Goal: Task Accomplishment & Management: Complete application form

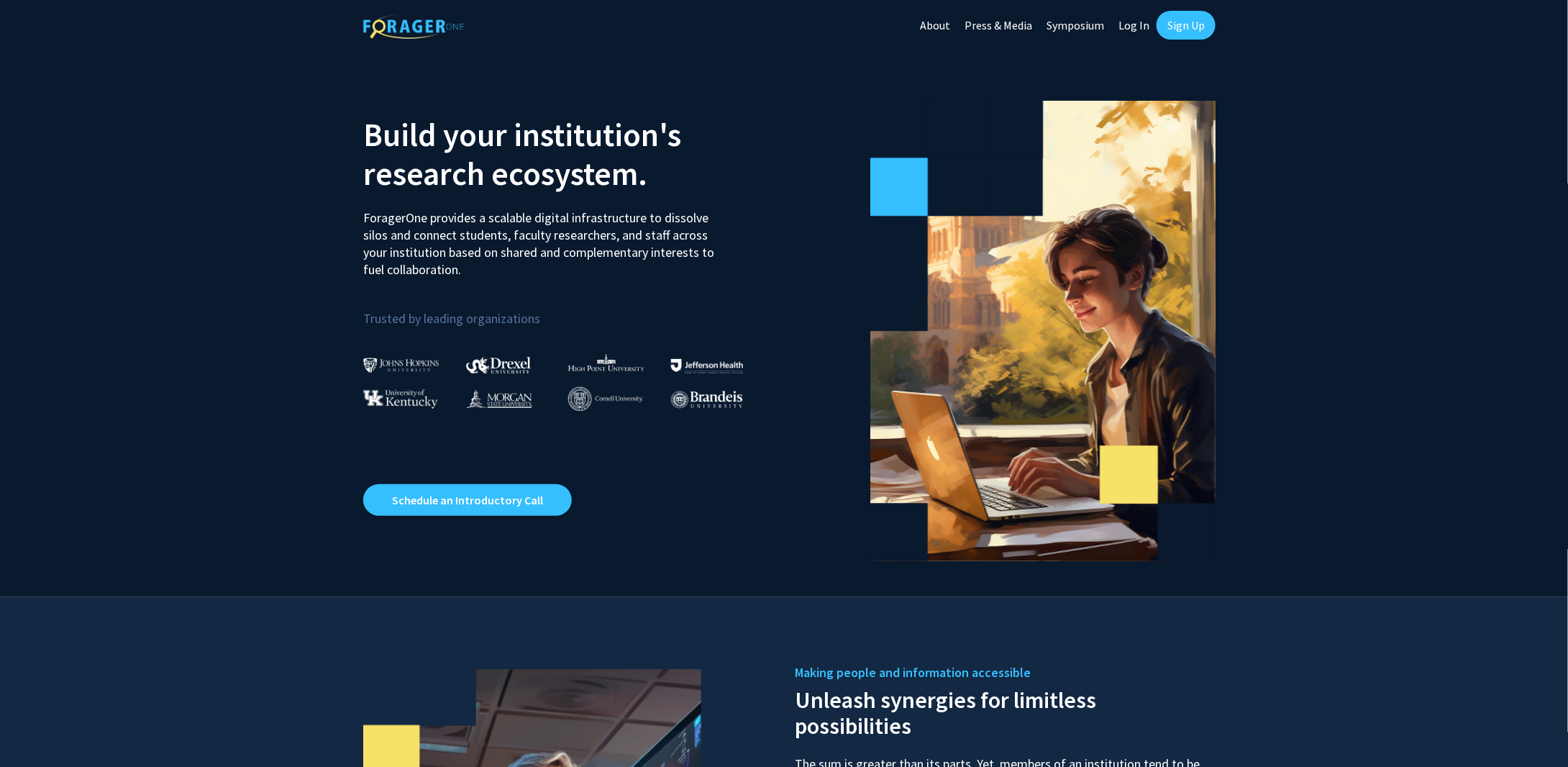
click at [395, 325] on p "Trusted by leading organizations" at bounding box center [569, 310] width 411 height 39
drag, startPoint x: 451, startPoint y: 129, endPoint x: 456, endPoint y: 72, distance: 57.2
click at [452, 127] on h2 "Build your institution's research ecosystem." at bounding box center [569, 153] width 411 height 77
click at [427, 18] on img at bounding box center [414, 26] width 101 height 25
click at [934, 24] on link "About" at bounding box center [936, 25] width 45 height 51
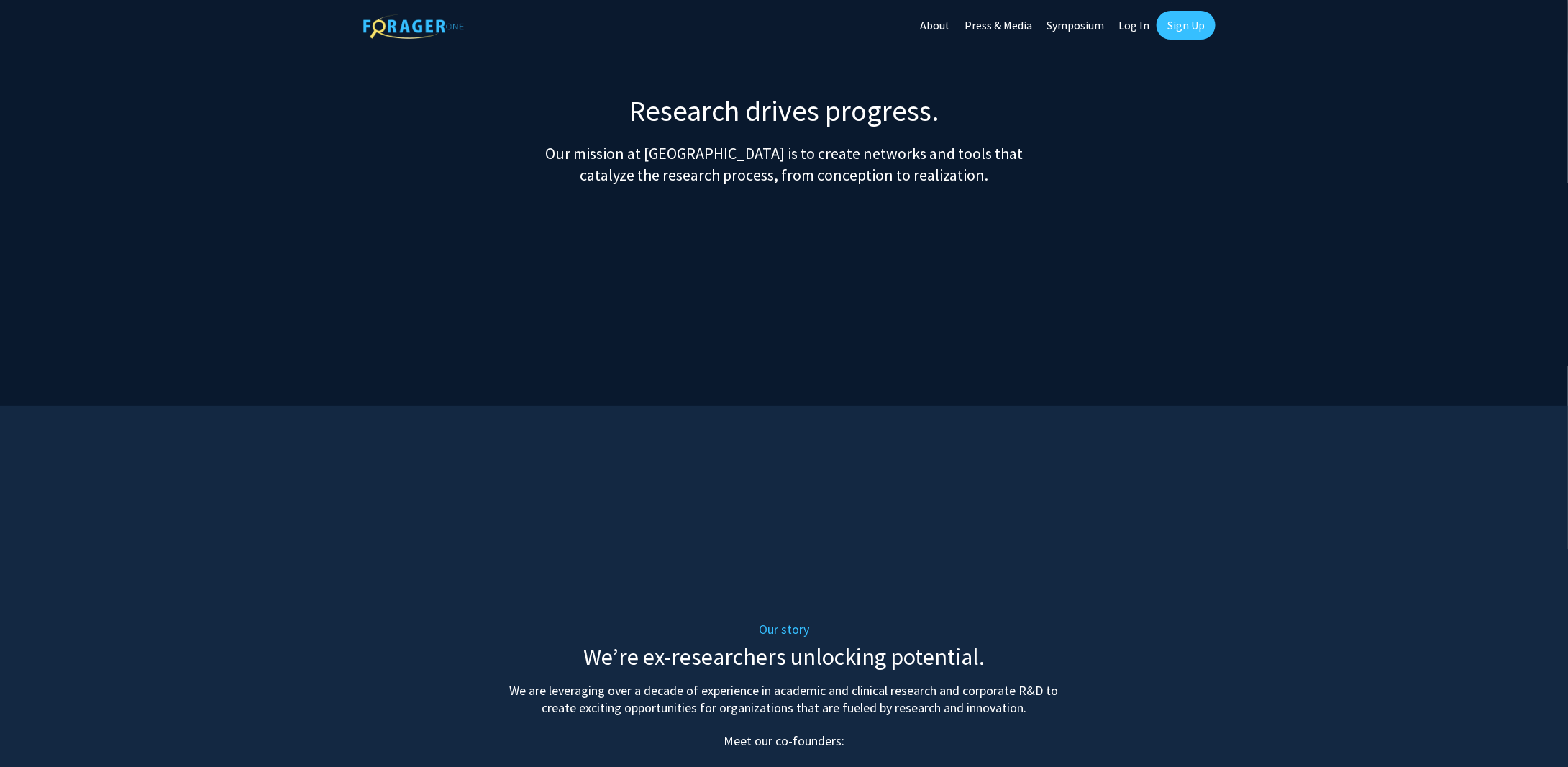
click at [1134, 21] on link "Log In" at bounding box center [1134, 25] width 45 height 51
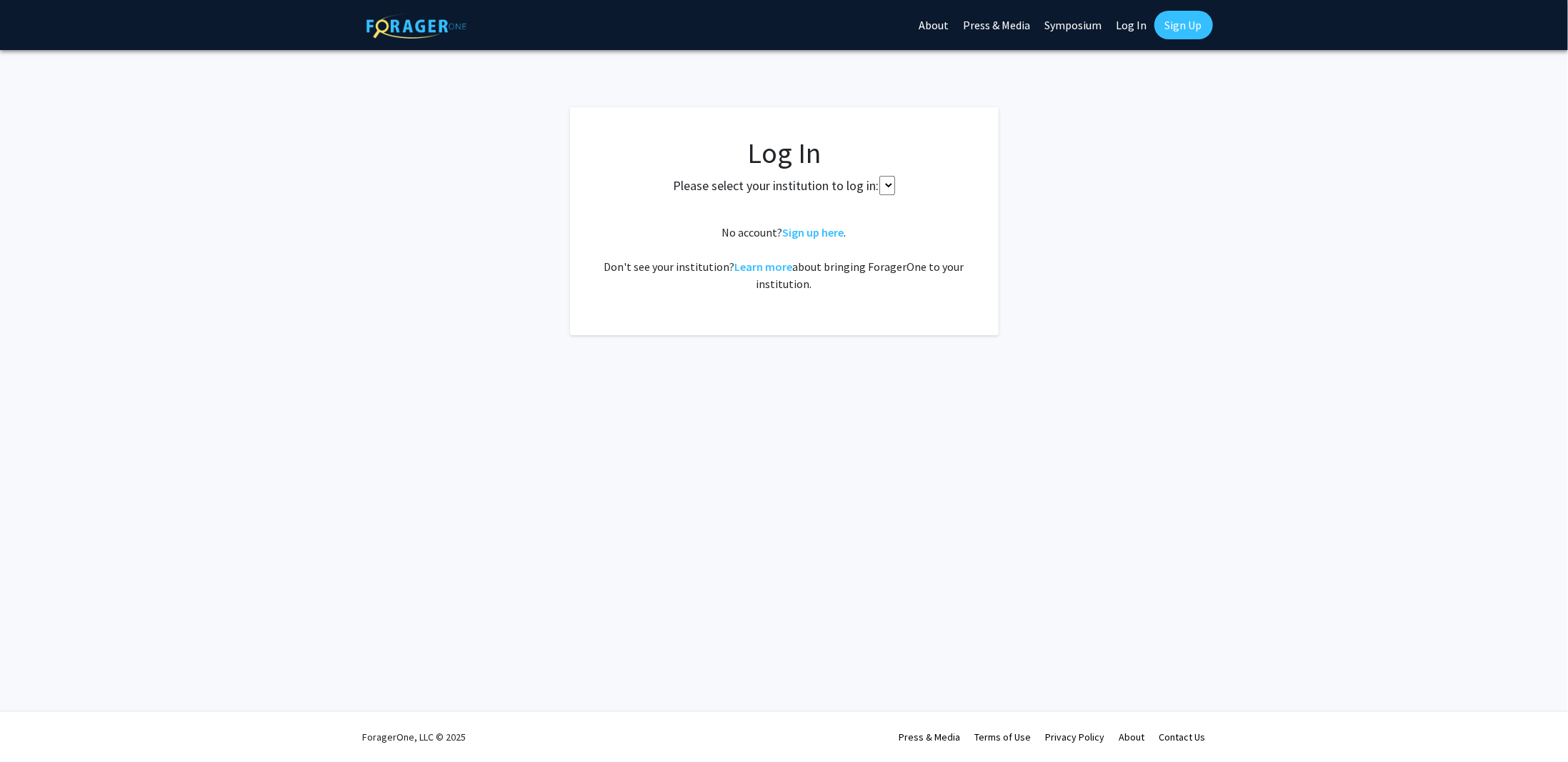
select select
drag, startPoint x: 724, startPoint y: 231, endPoint x: 724, endPoint y: 223, distance: 8.0
click at [724, 229] on fg-card-body "Log In Please select your institution to log in: [GEOGRAPHIC_DATA] [GEOGRAPHIC_…" at bounding box center [784, 237] width 372 height 203
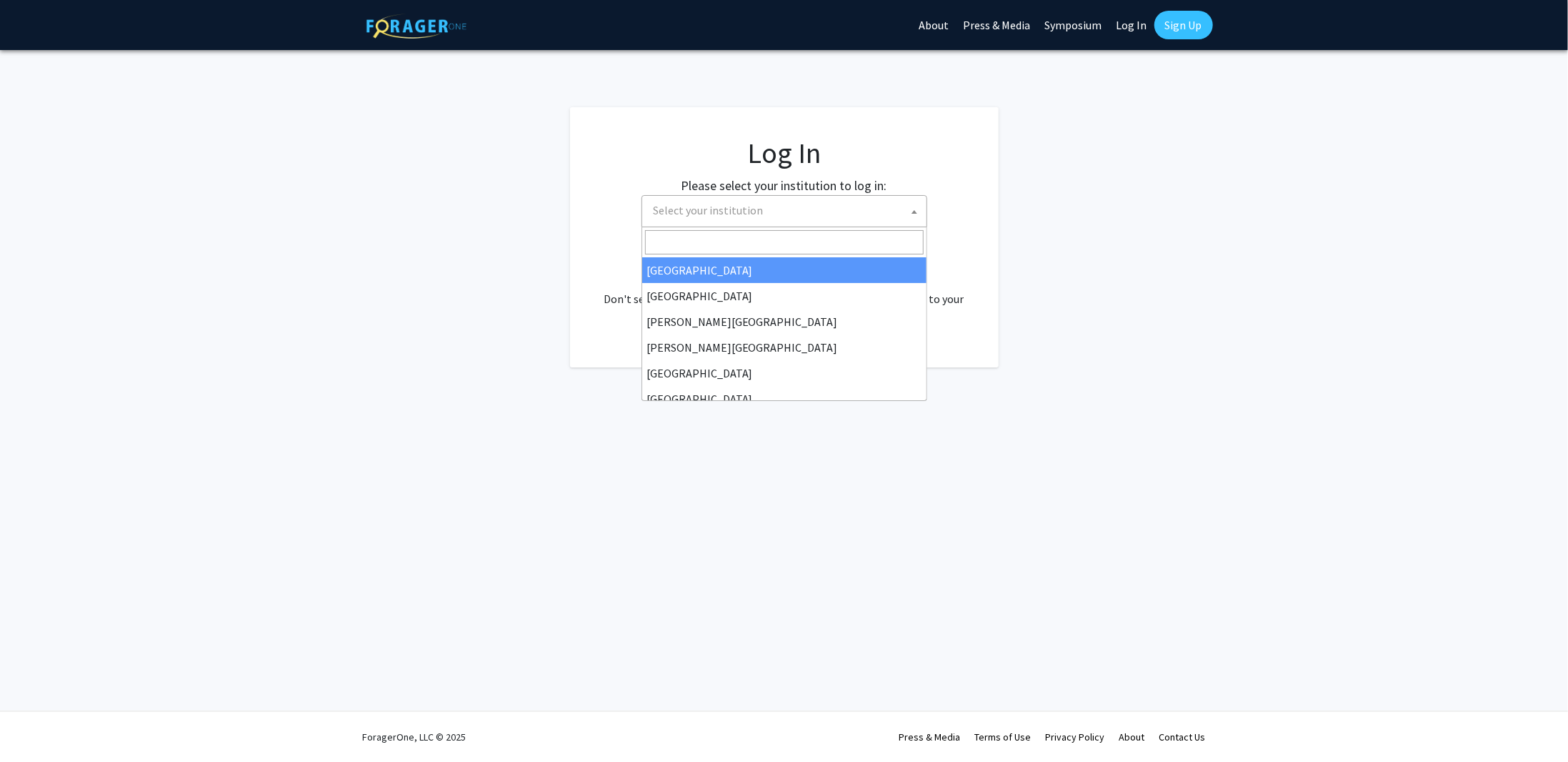
click at [724, 216] on span "Select your institution" at bounding box center [707, 210] width 110 height 15
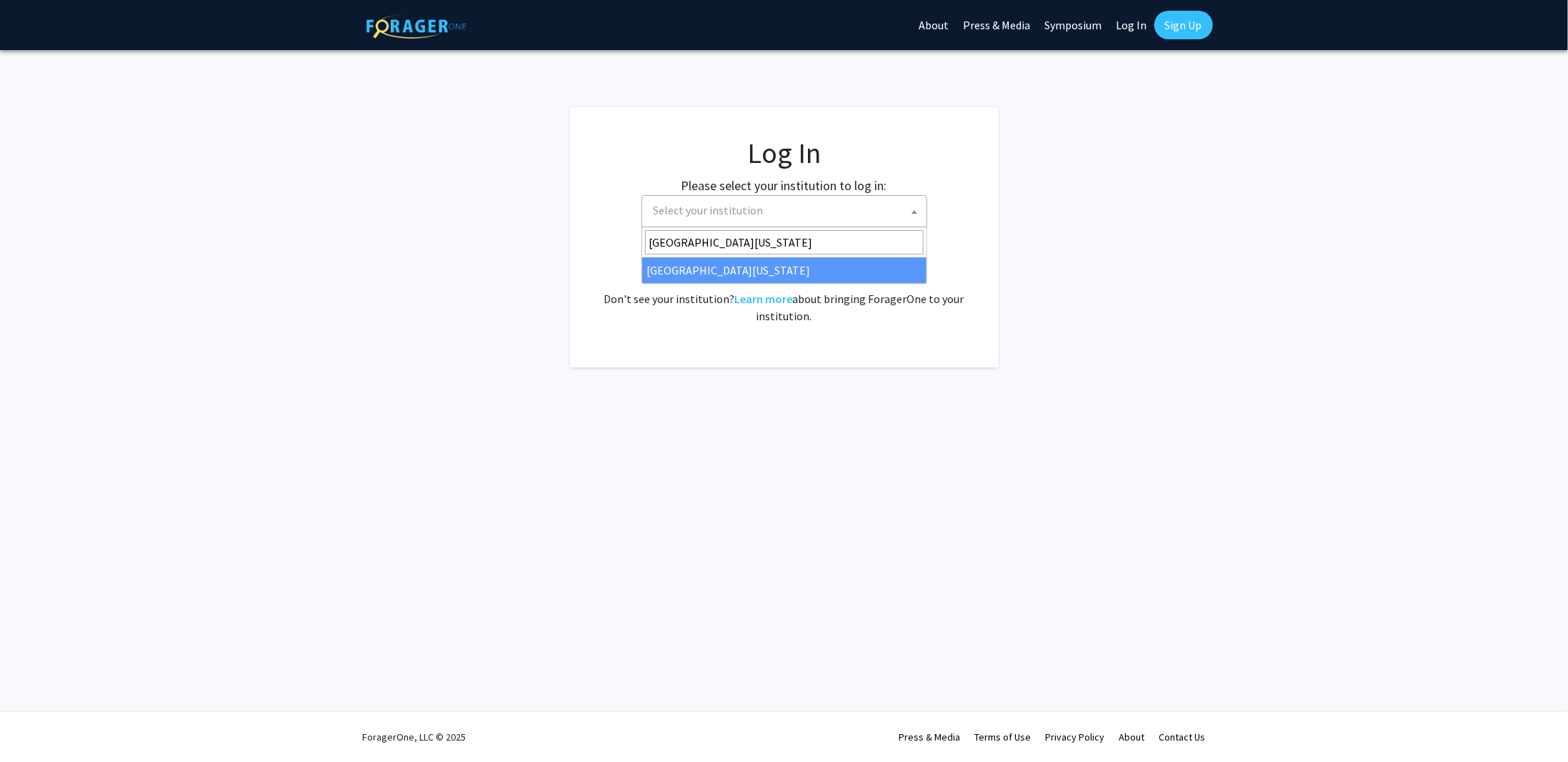
type input "[GEOGRAPHIC_DATA][US_STATE]"
select select "33"
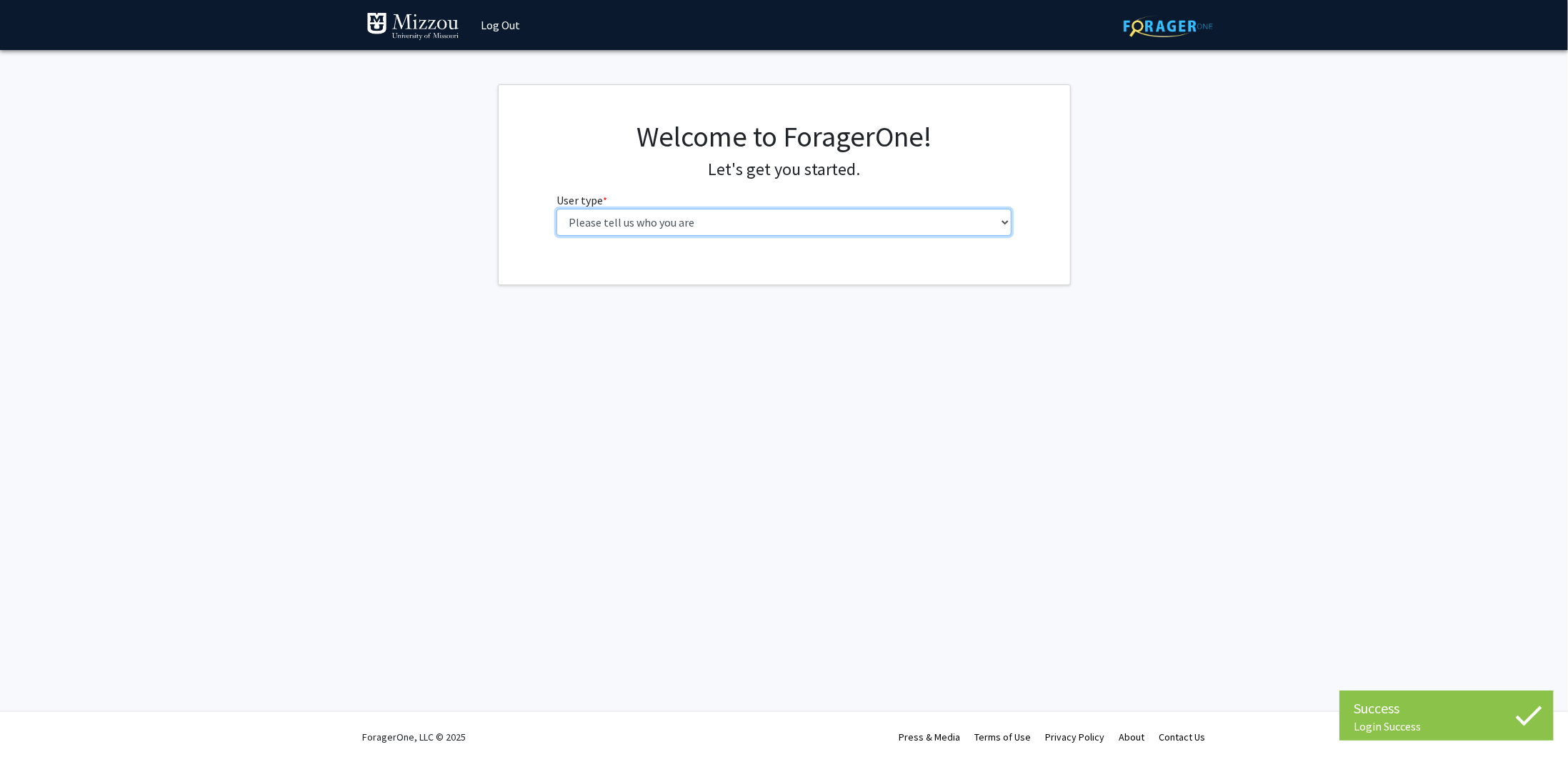
click at [662, 221] on select "Please tell us who you are Undergraduate Student Master's Student Doctoral Cand…" at bounding box center [783, 222] width 455 height 27
select select "5: faculty"
click at [556, 209] on select "Please tell us who you are Undergraduate Student Master's Student Doctoral Cand…" at bounding box center [783, 222] width 455 height 27
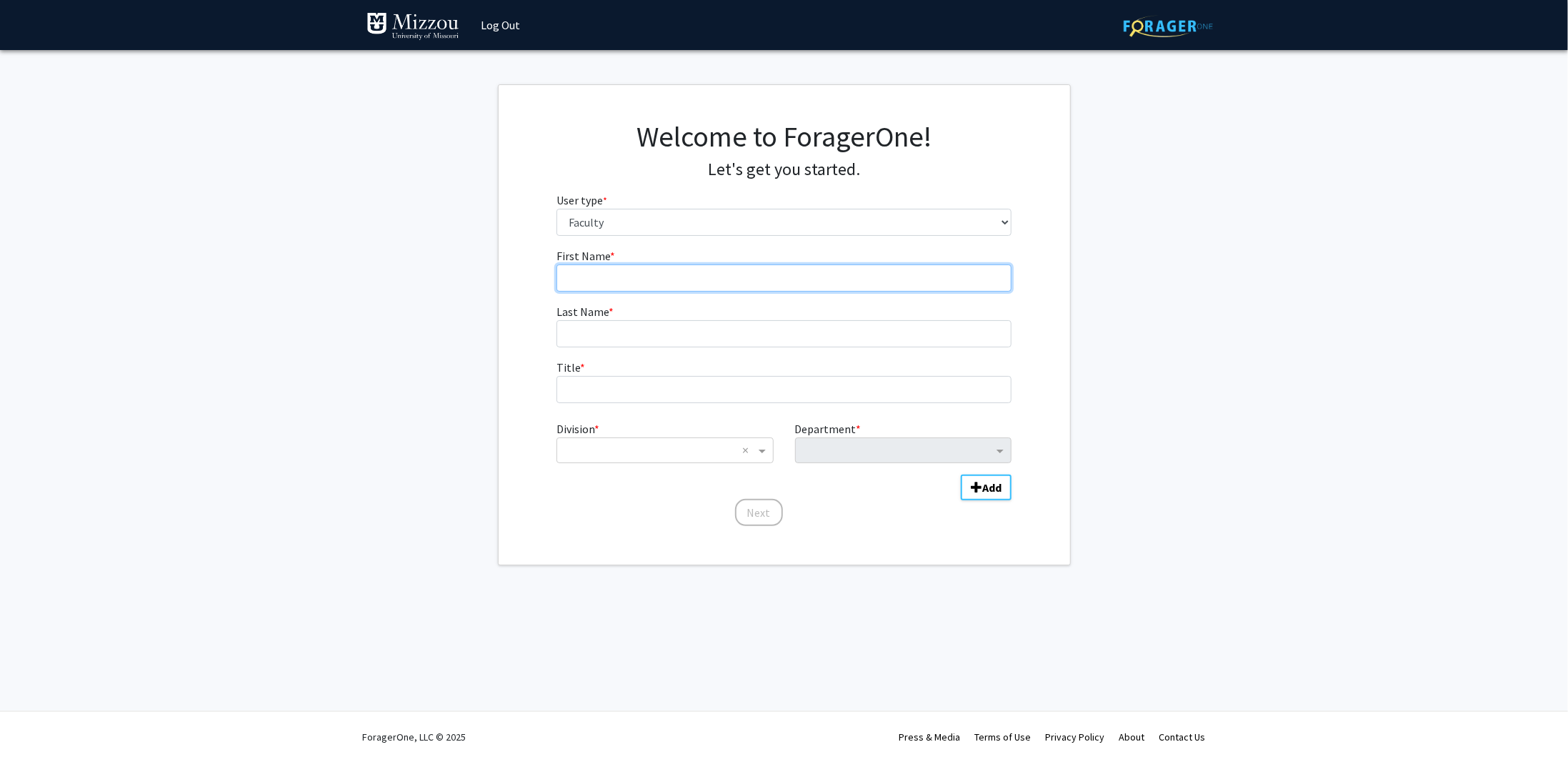
click at [620, 269] on input "First Name * required" at bounding box center [783, 278] width 455 height 27
type input "John"
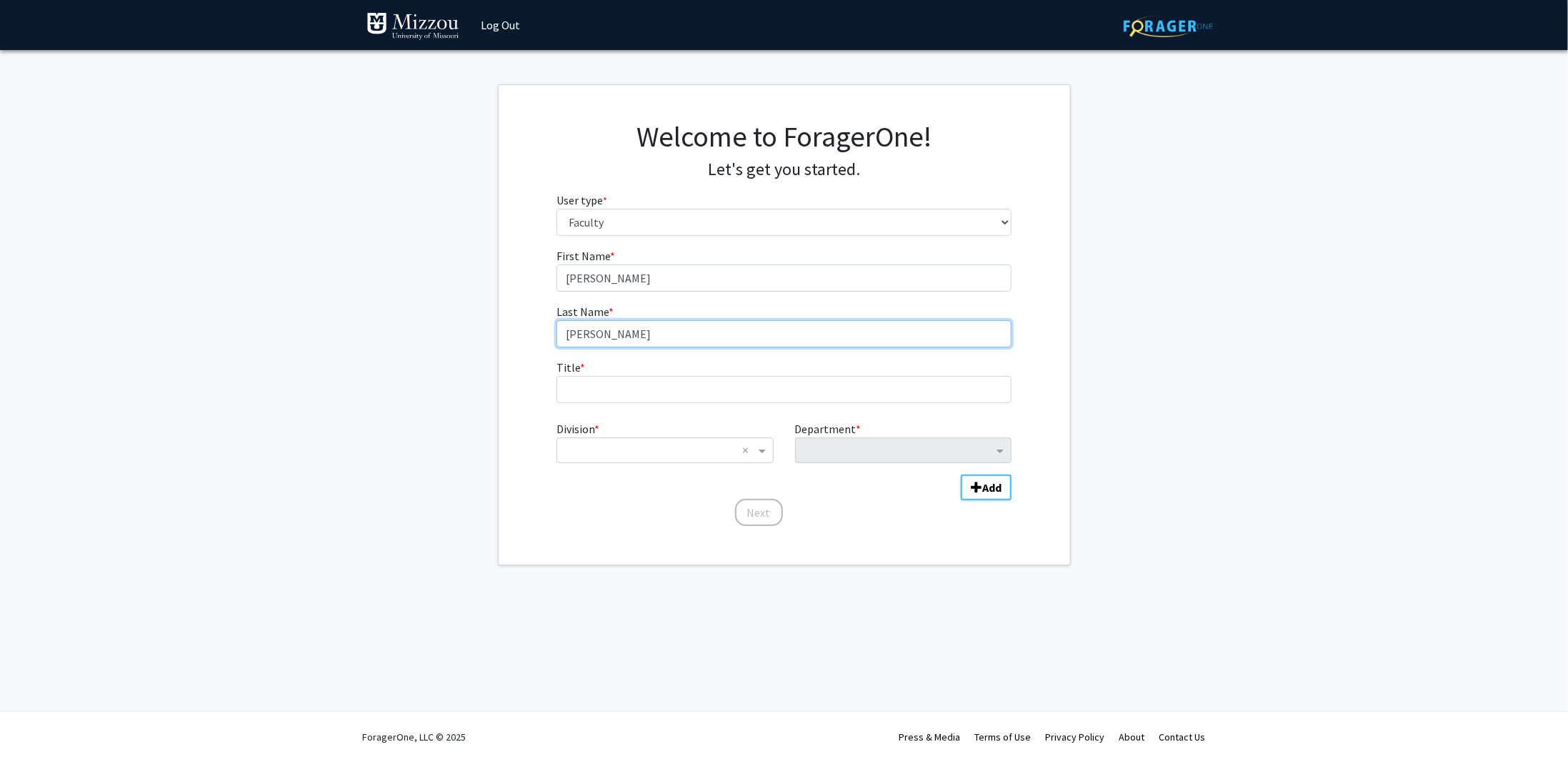
type input "Grinstead"
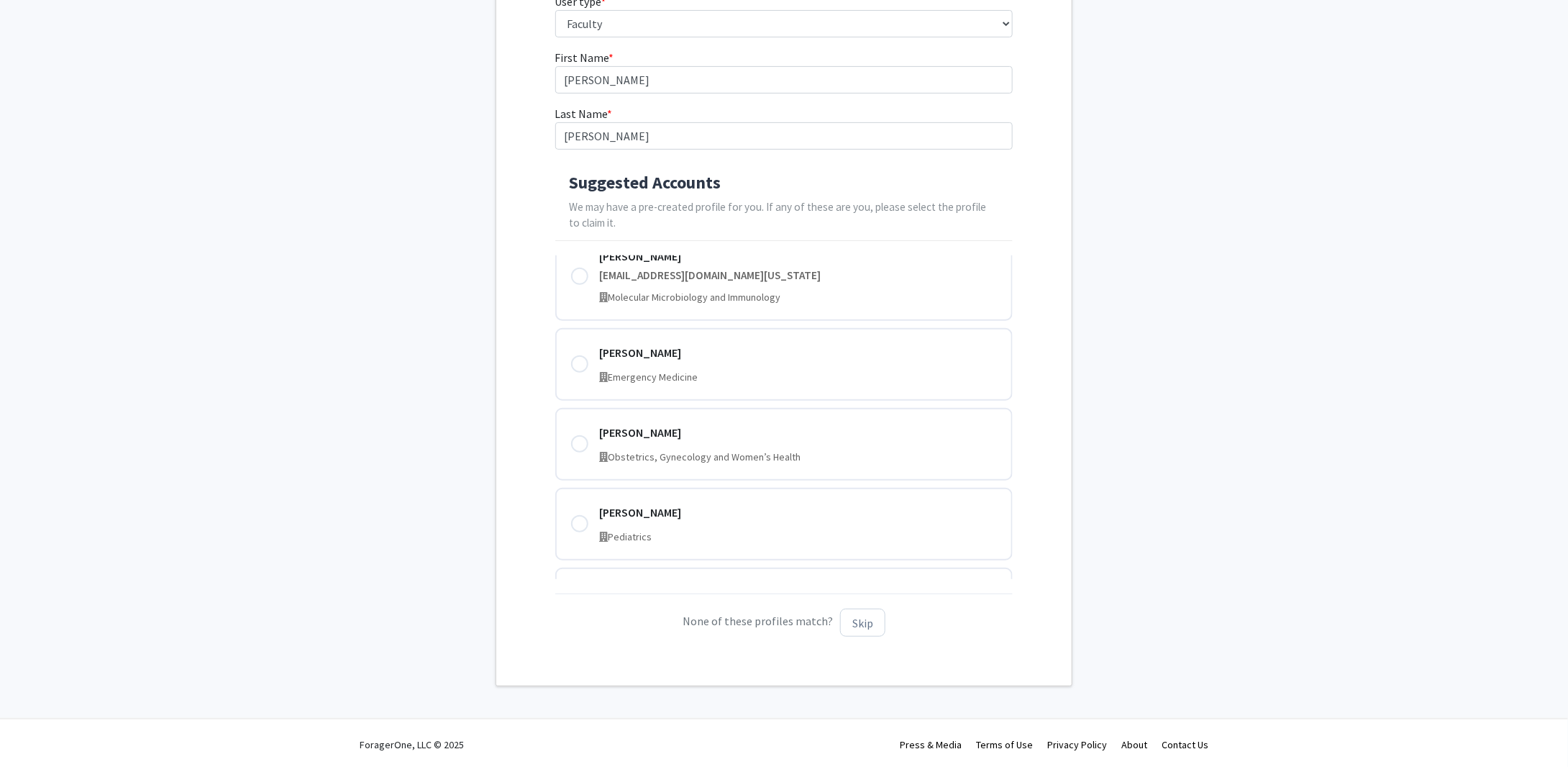
scroll to position [1560, 0]
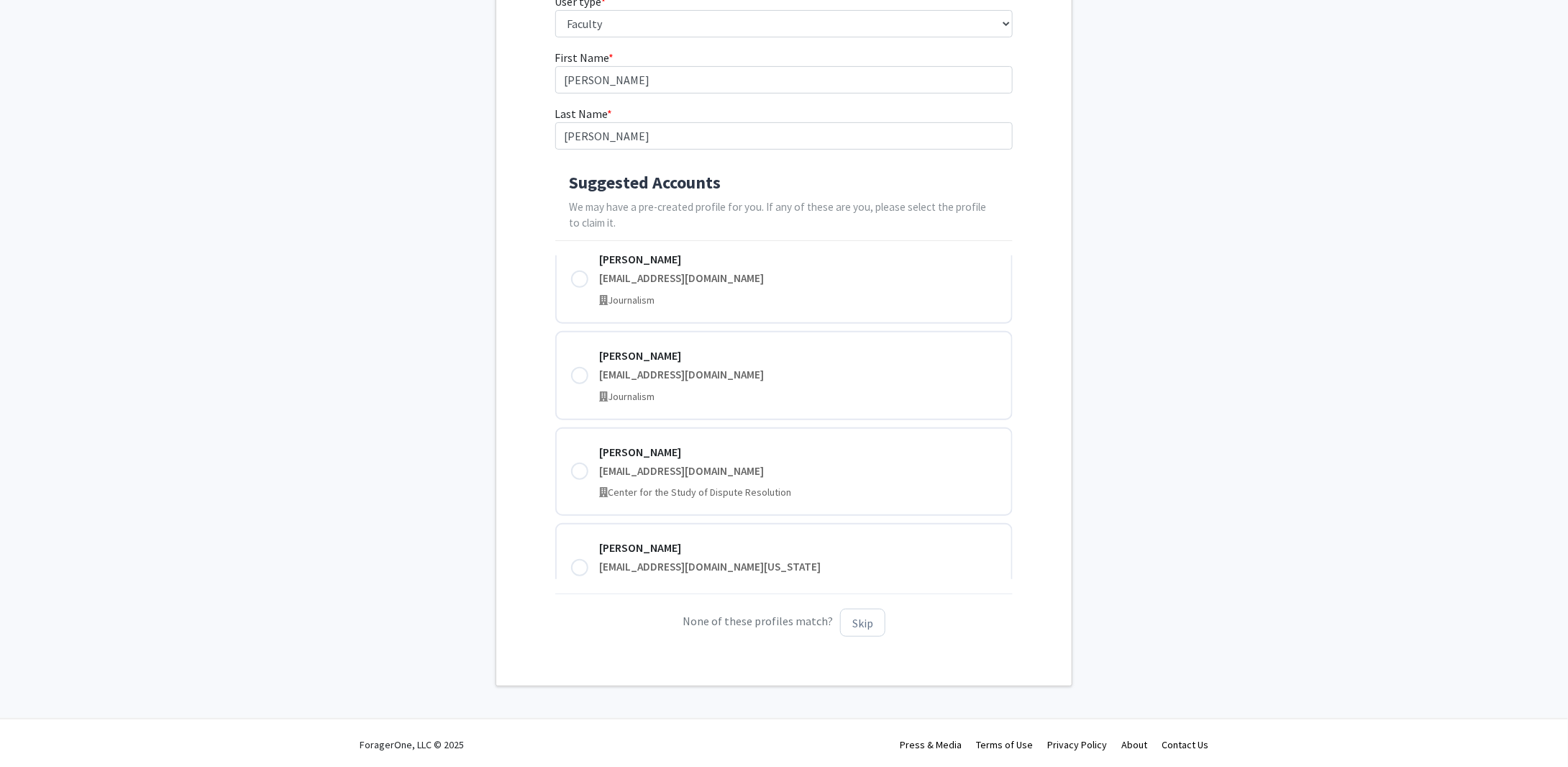
click at [1059, 446] on div "First Name * required John Last Name * required Grinstead Suggested Accounts We…" at bounding box center [784, 348] width 576 height 599
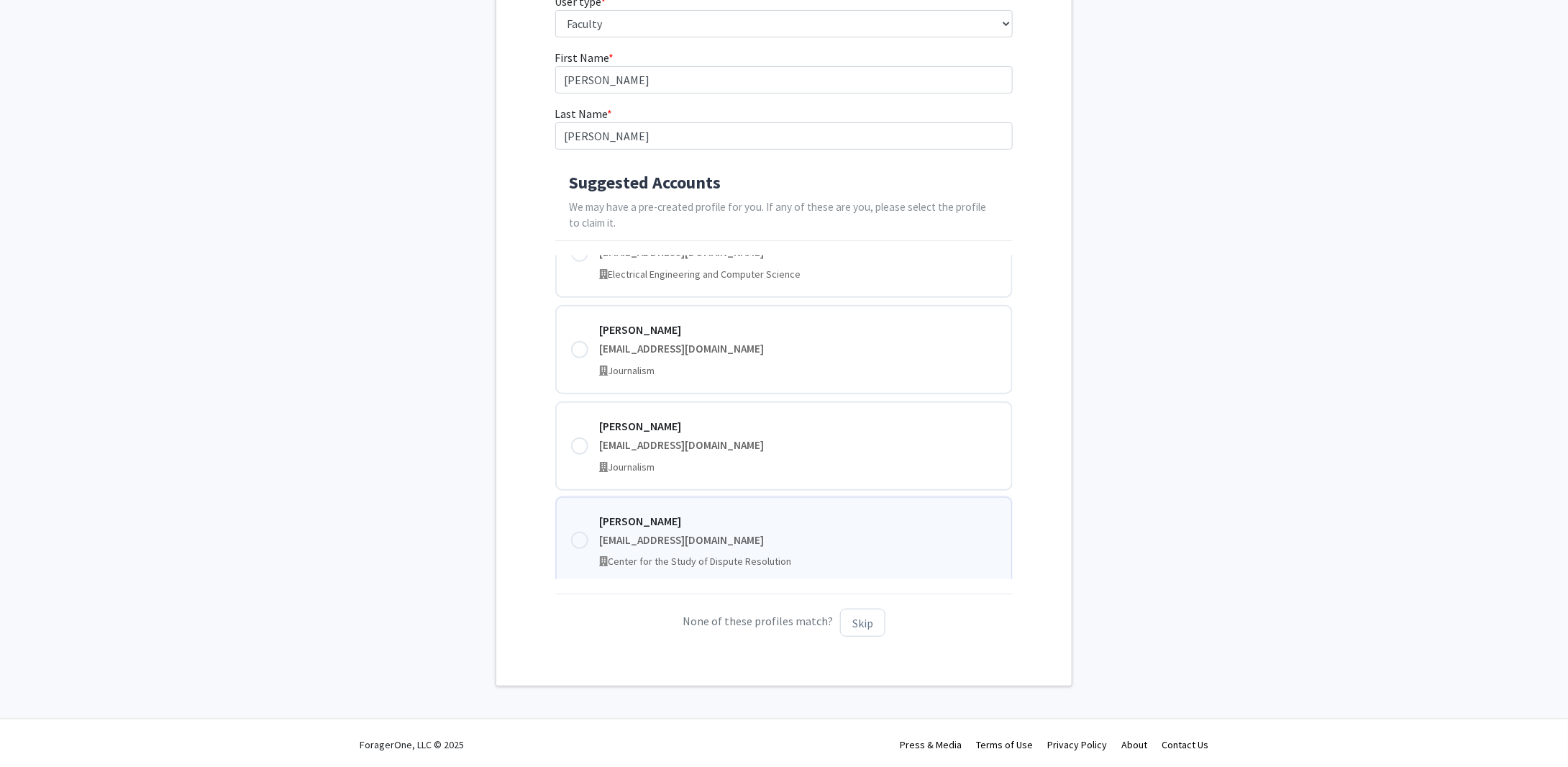
scroll to position [1417, 0]
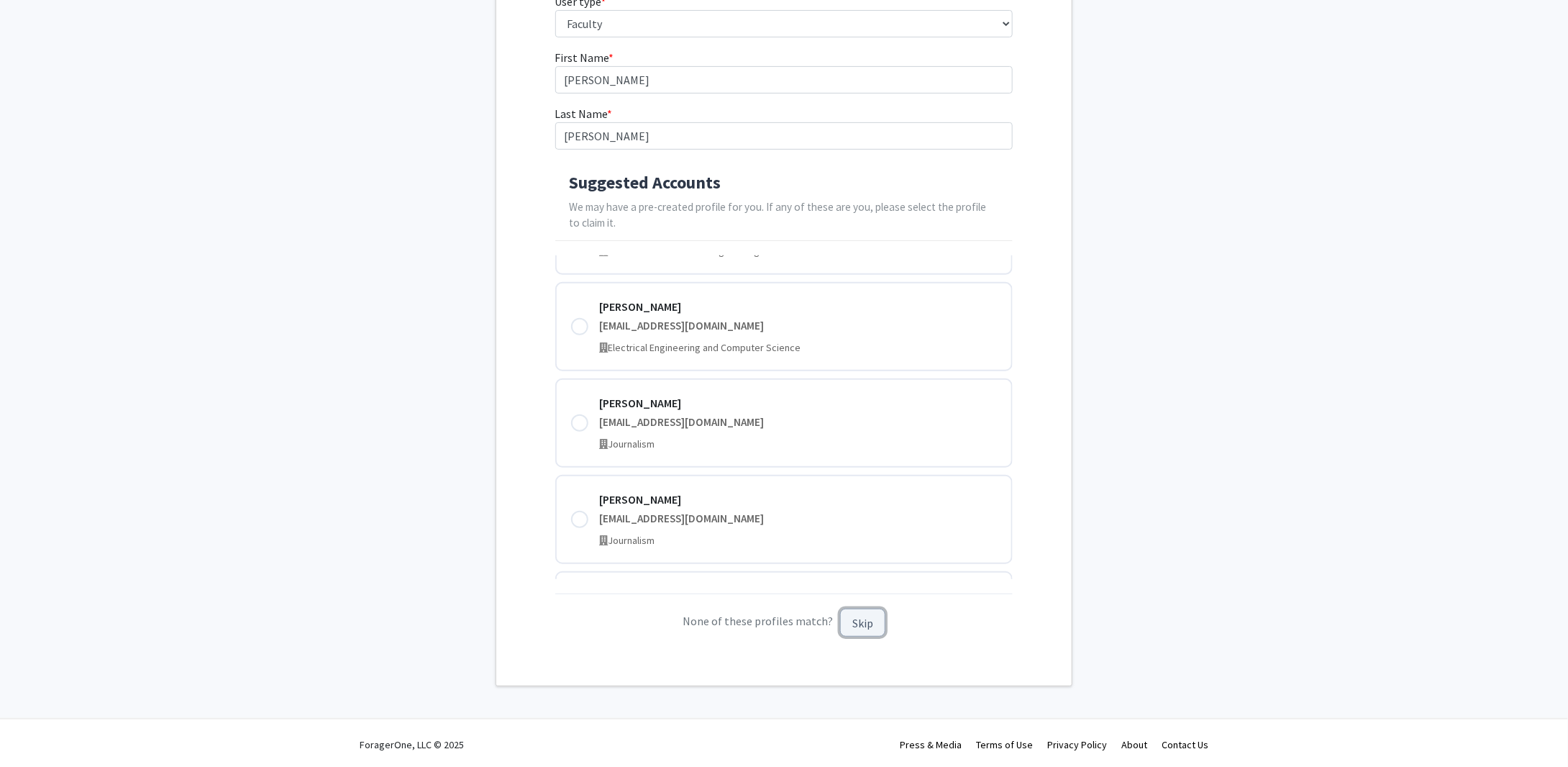
click at [862, 624] on button "Skip" at bounding box center [863, 622] width 45 height 28
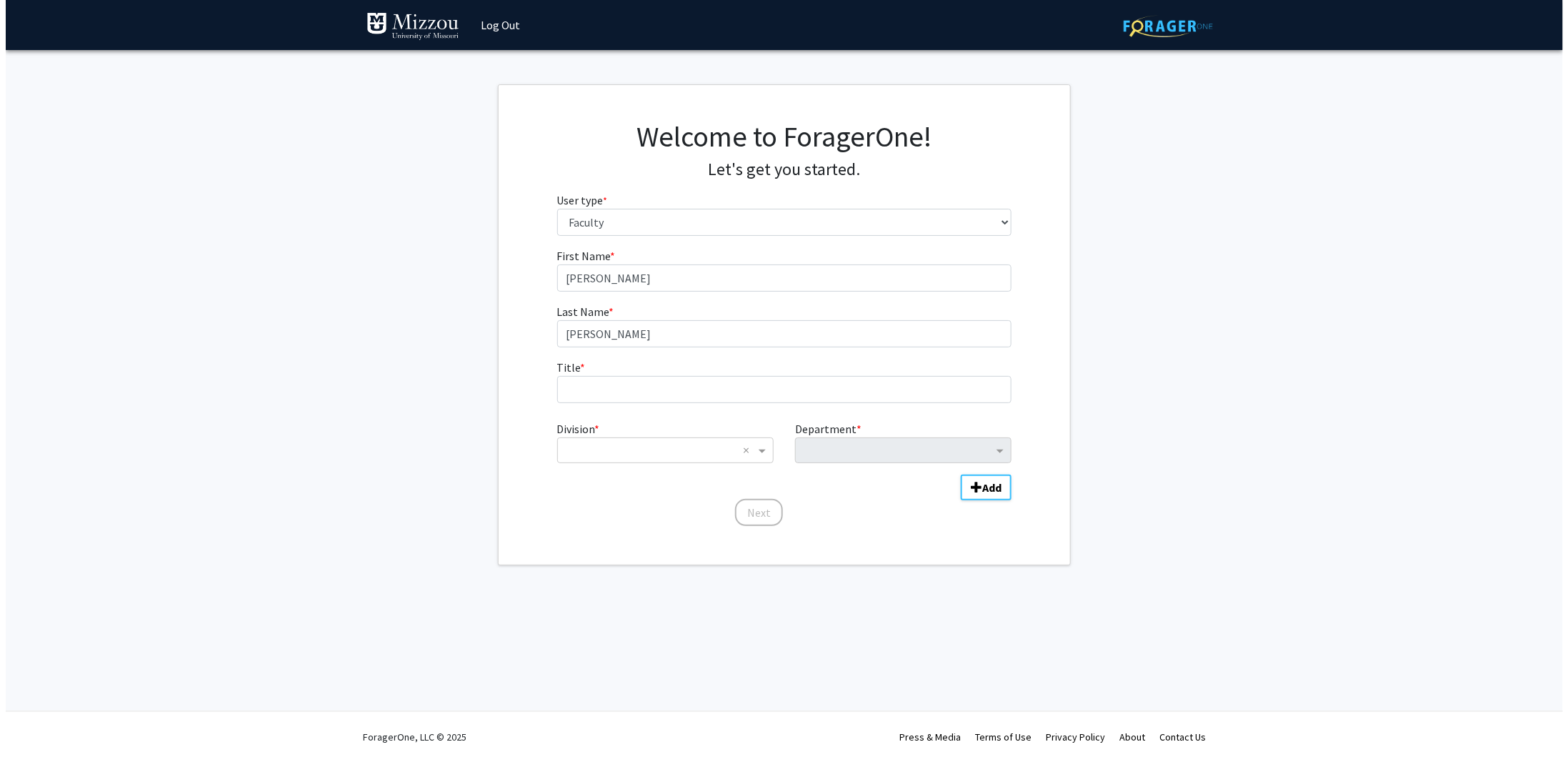
scroll to position [0, 0]
click at [664, 389] on input "Title * required" at bounding box center [783, 389] width 455 height 27
type input "Adjunct Research Professor"
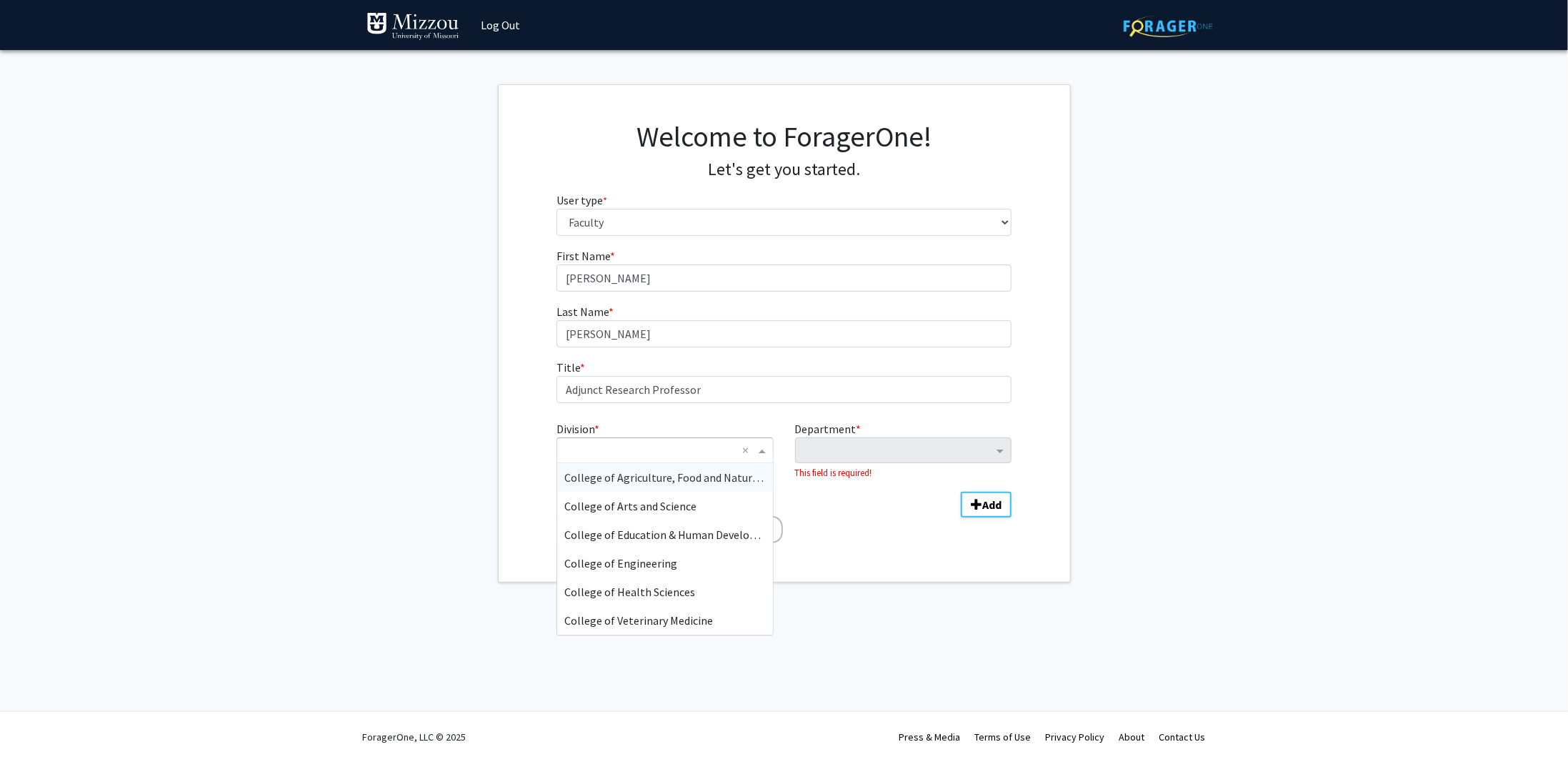
click at [612, 456] on input "Division" at bounding box center [649, 450] width 172 height 17
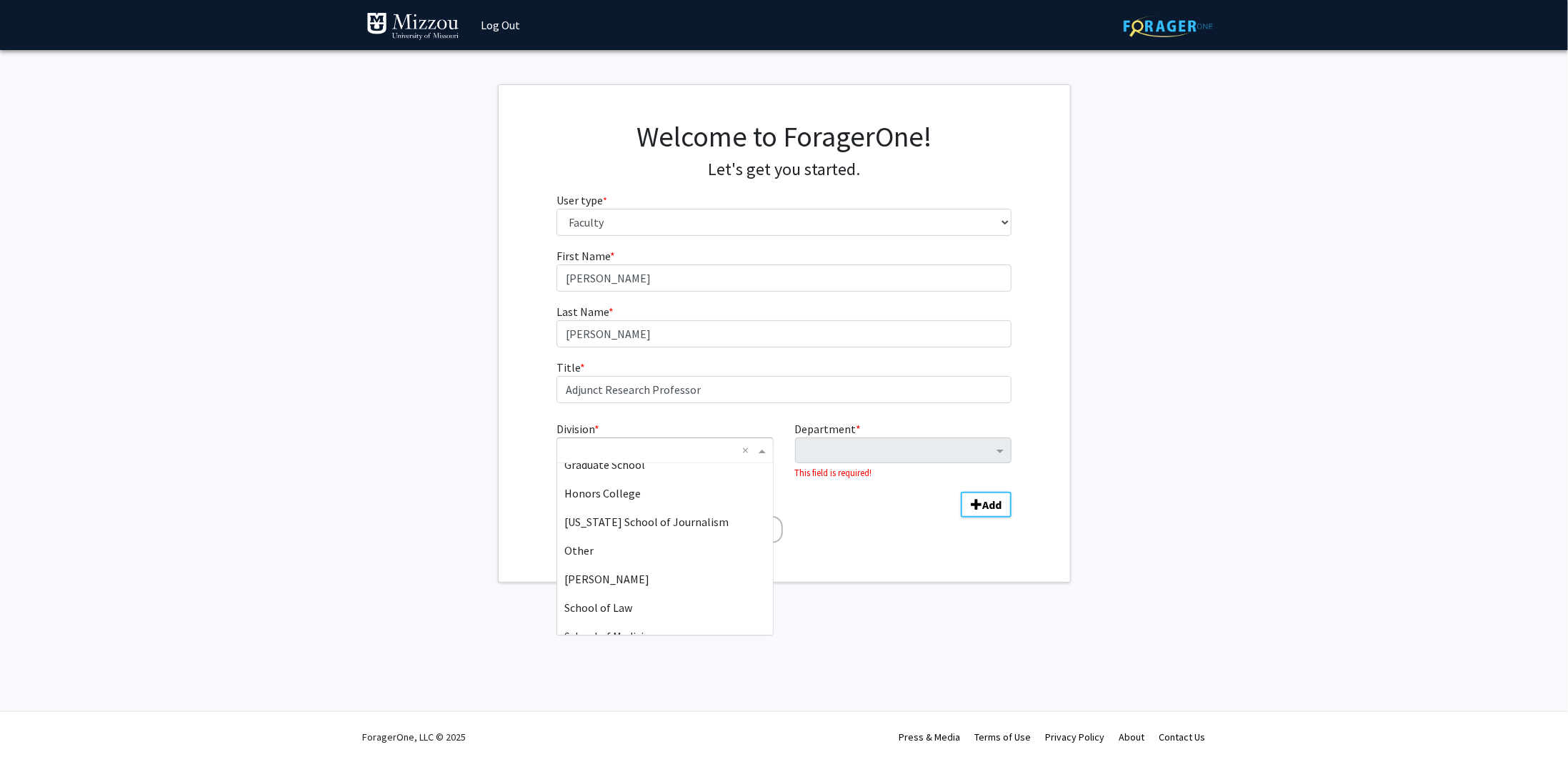
scroll to position [500, 0]
click at [616, 608] on span "School of Medicine" at bounding box center [609, 606] width 91 height 15
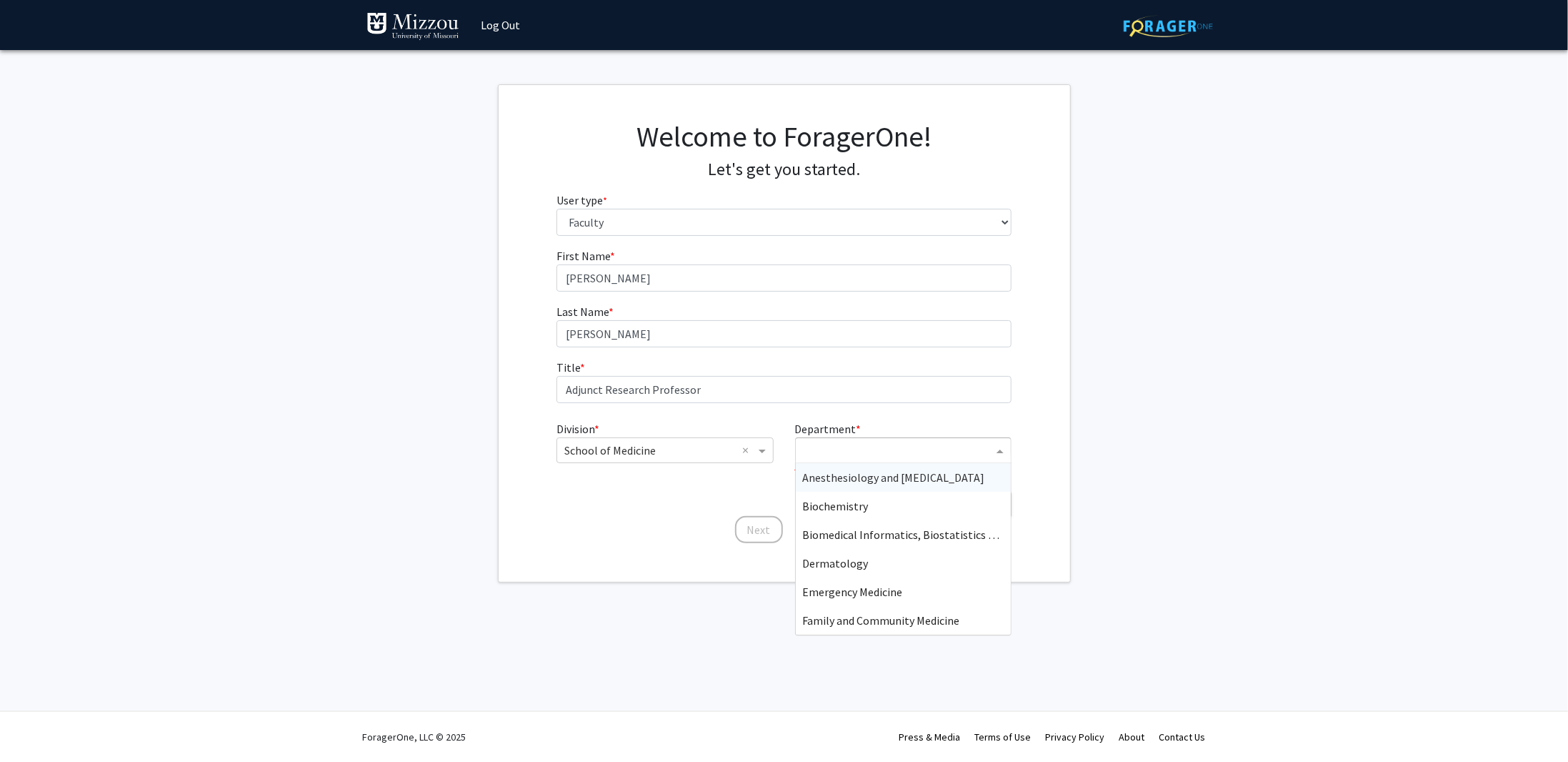
click at [842, 440] on div "Department" at bounding box center [894, 450] width 197 height 23
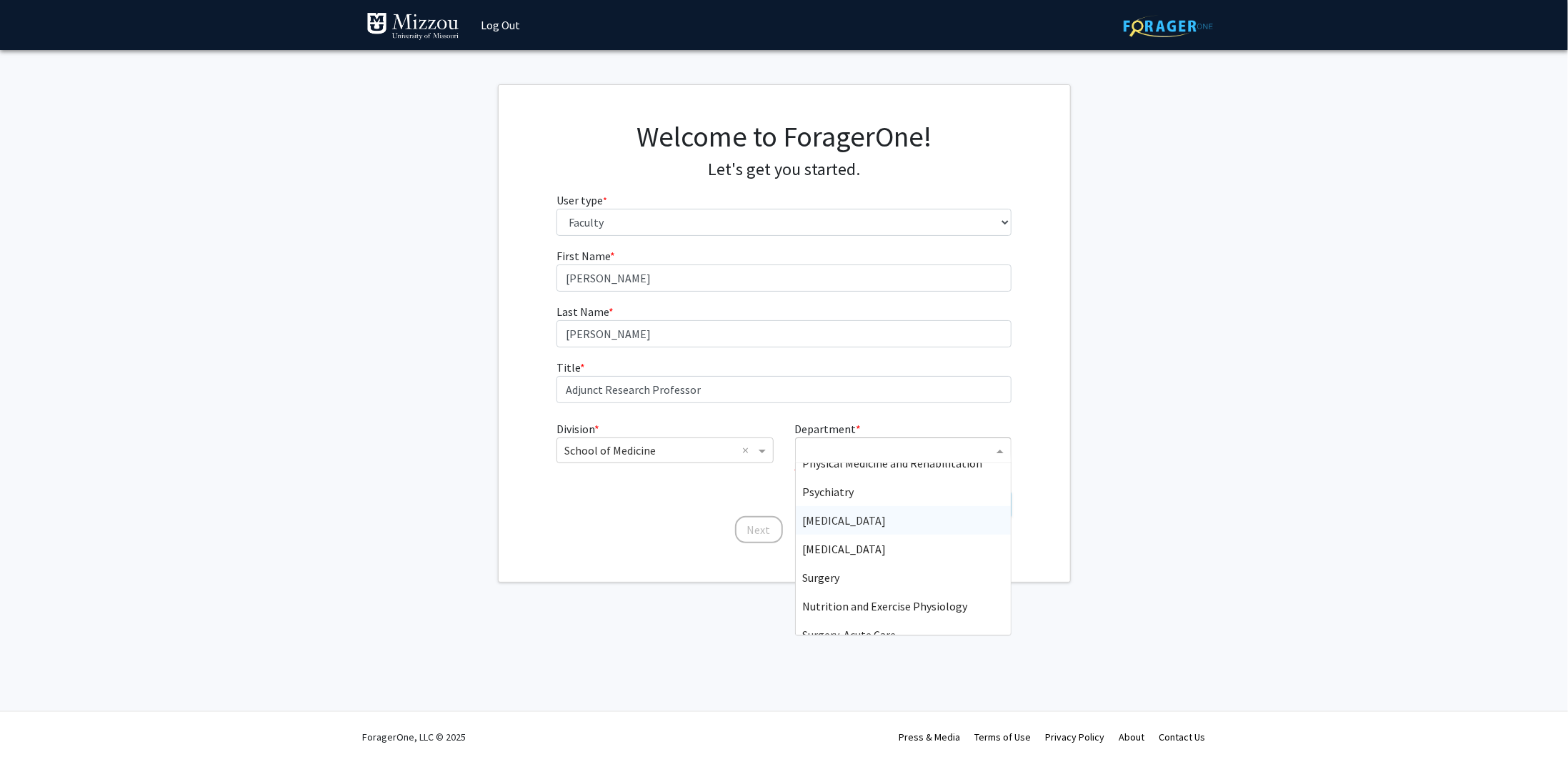
click at [880, 513] on div "Radiology" at bounding box center [903, 519] width 215 height 28
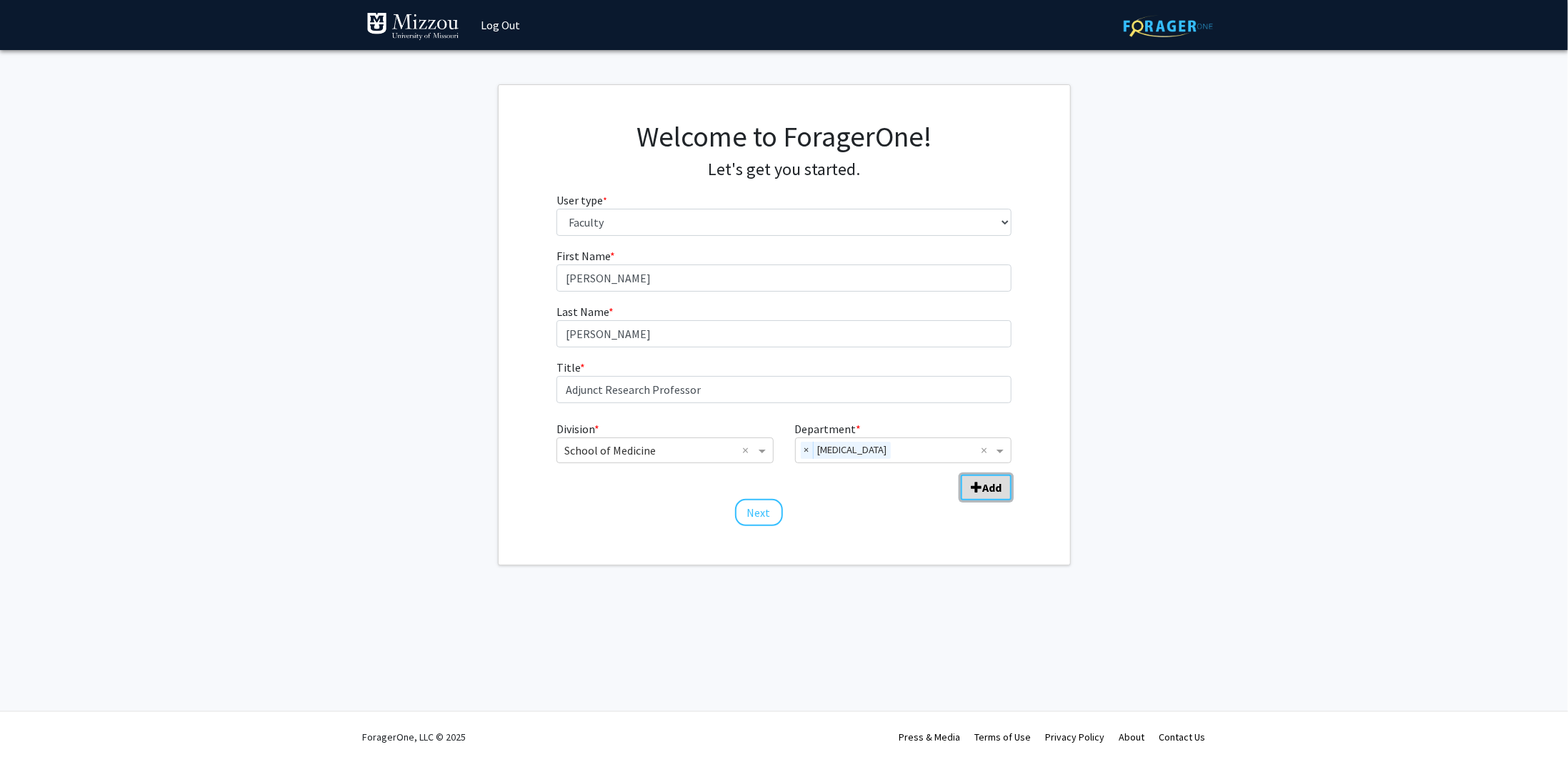
click at [989, 491] on b "Add" at bounding box center [992, 487] width 19 height 15
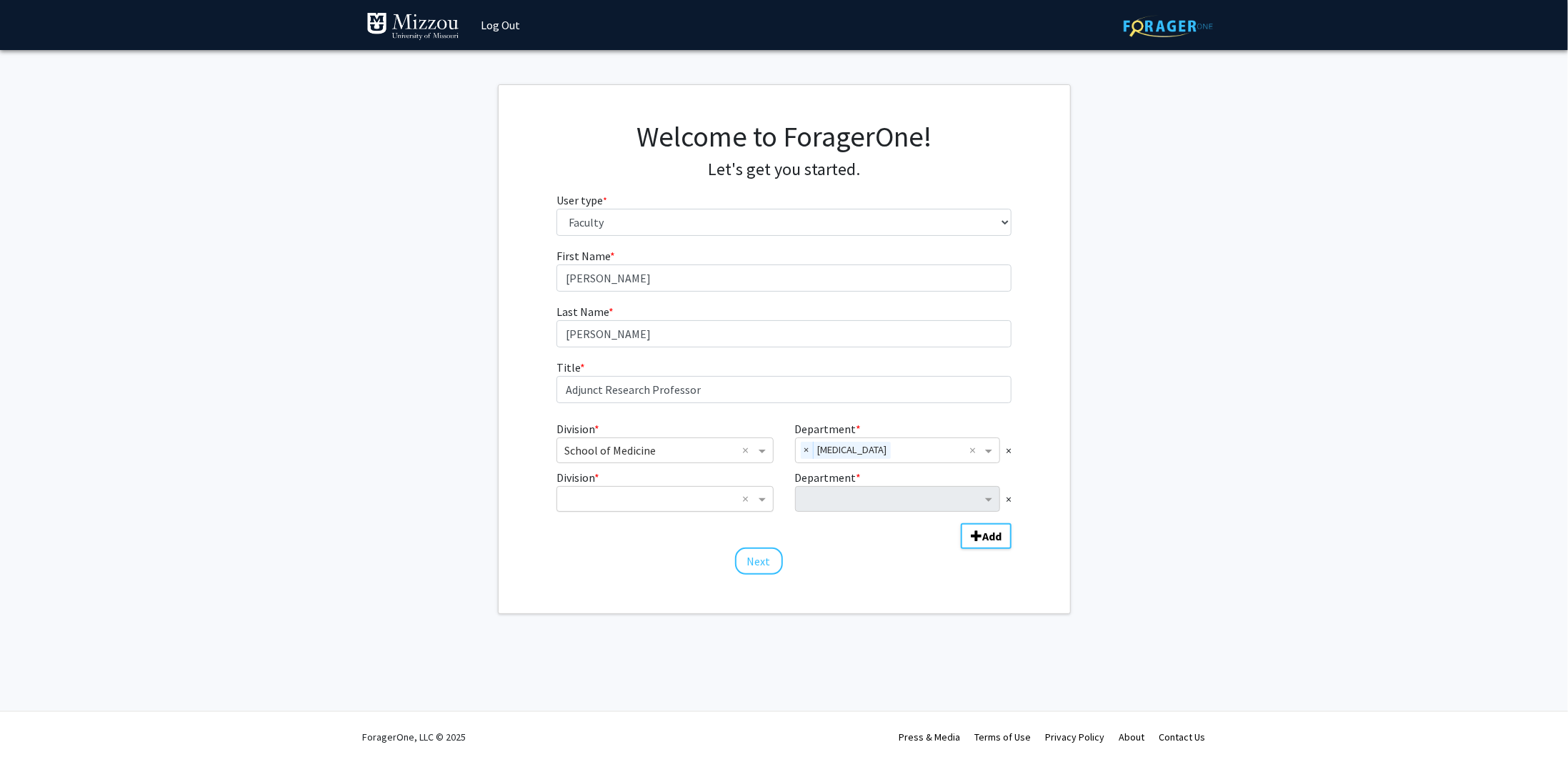
click at [628, 490] on input "Division" at bounding box center [649, 499] width 172 height 17
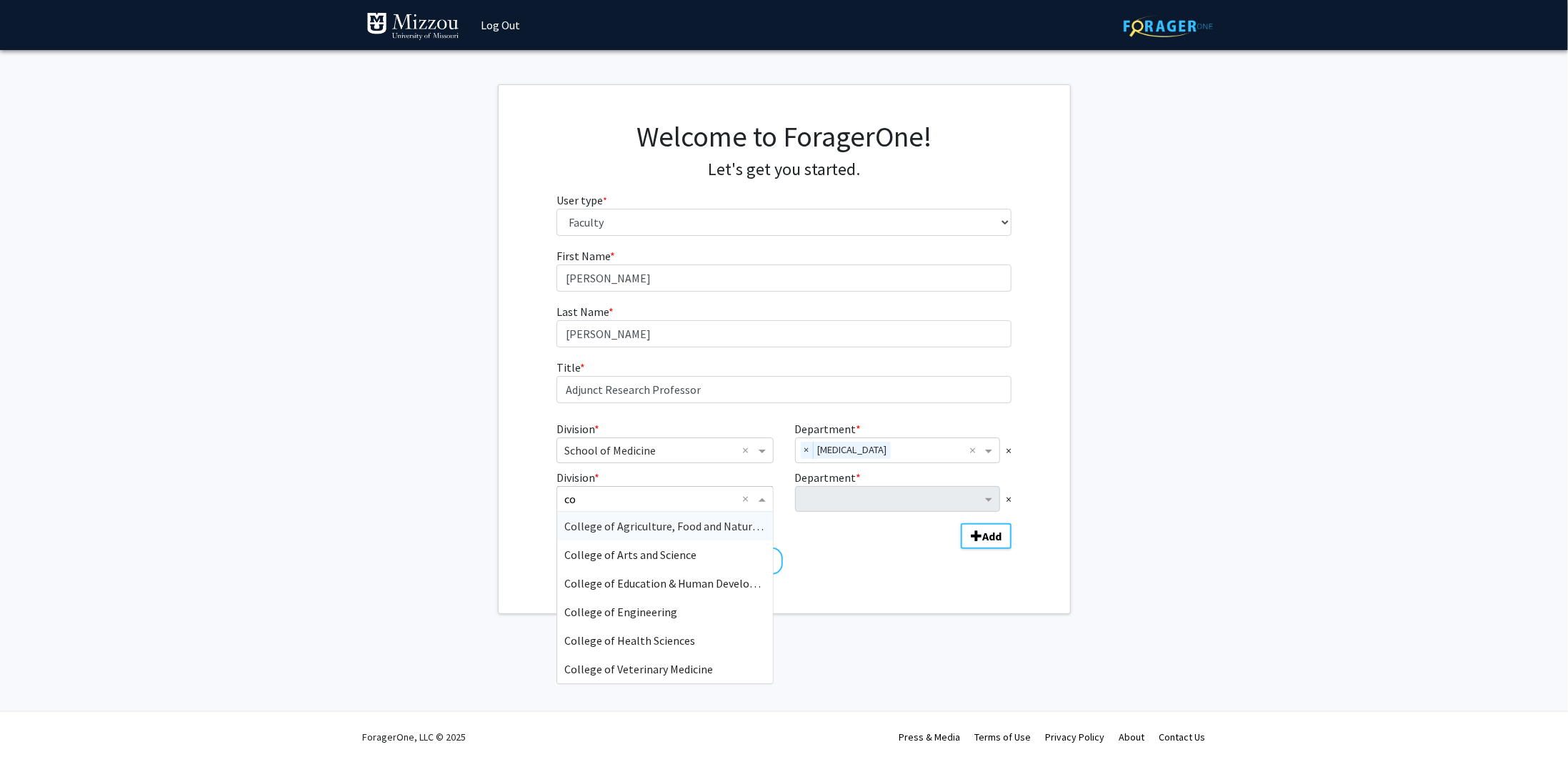
type input "c"
type input "engi"
click at [632, 529] on span "College of Engineering" at bounding box center [620, 525] width 113 height 15
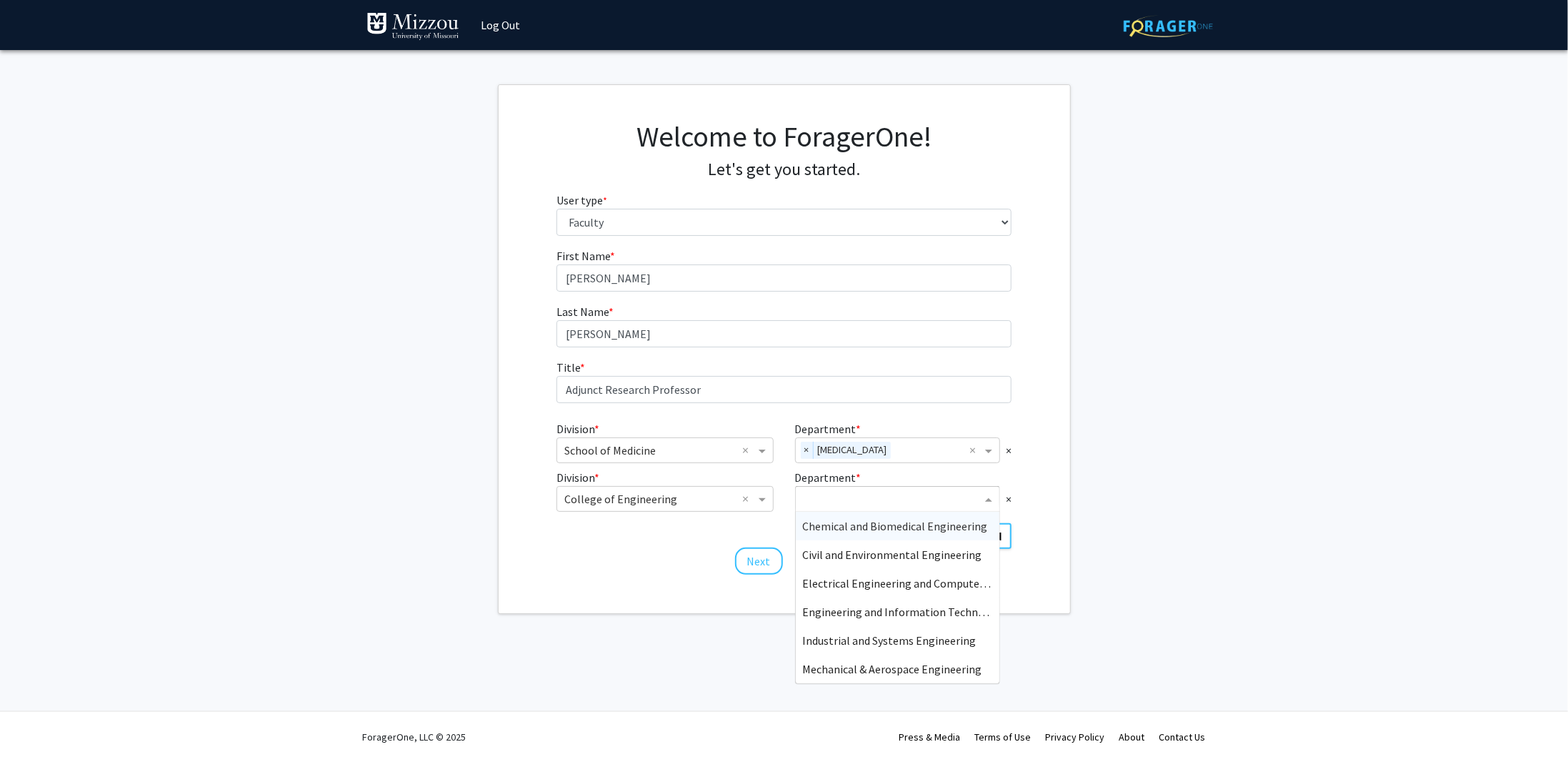
click at [824, 505] on input "Department" at bounding box center [892, 500] width 179 height 17
click at [834, 525] on span "Chemical and Biomedical Engineering" at bounding box center [895, 525] width 185 height 15
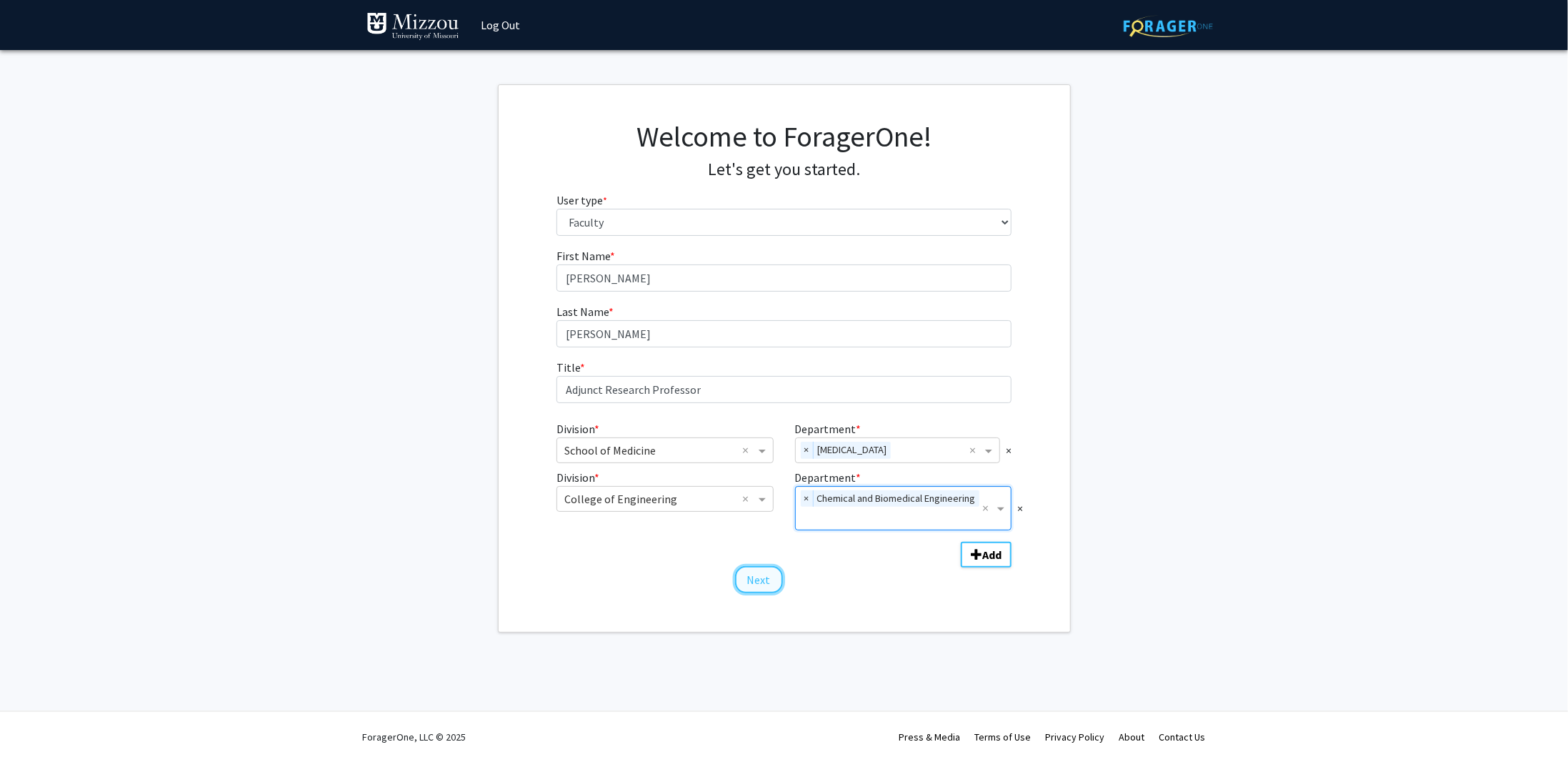
click at [760, 575] on button "Next" at bounding box center [758, 580] width 48 height 27
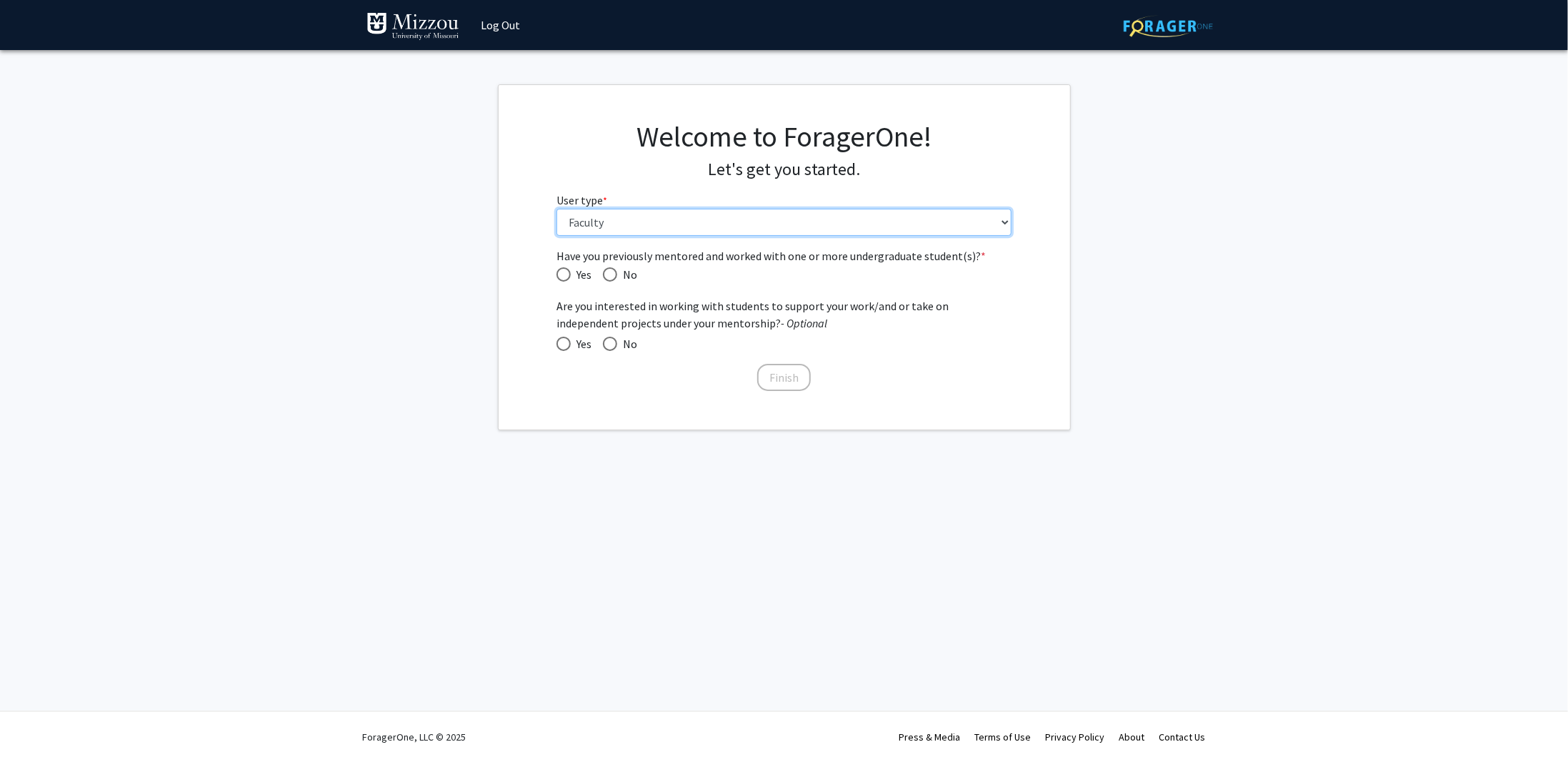
click at [584, 226] on select "Please tell us who you are Undergraduate Student Master's Student Doctoral Cand…" at bounding box center [783, 222] width 455 height 27
click at [610, 277] on span "Have you previously mentored and worked with one or more undergraduate student(…" at bounding box center [609, 274] width 15 height 15
click at [610, 277] on input "No" at bounding box center [609, 274] width 15 height 15
radio input "true"
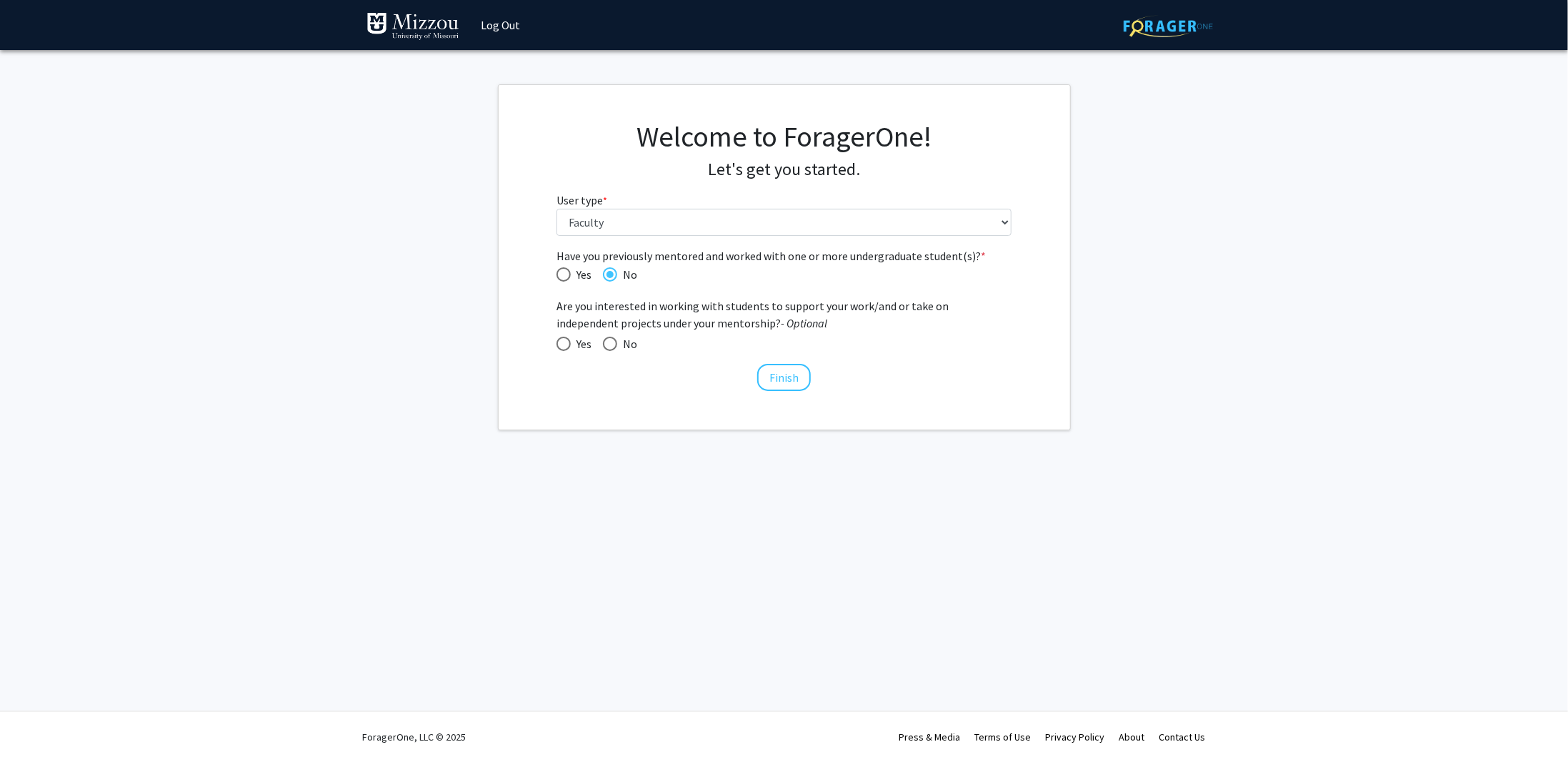
click at [568, 275] on span "Have you previously mentored and worked with one or more undergraduate student(…" at bounding box center [563, 274] width 15 height 15
click at [568, 275] on input "Yes" at bounding box center [563, 274] width 15 height 15
radio input "true"
click at [799, 380] on button "Finish" at bounding box center [783, 378] width 53 height 27
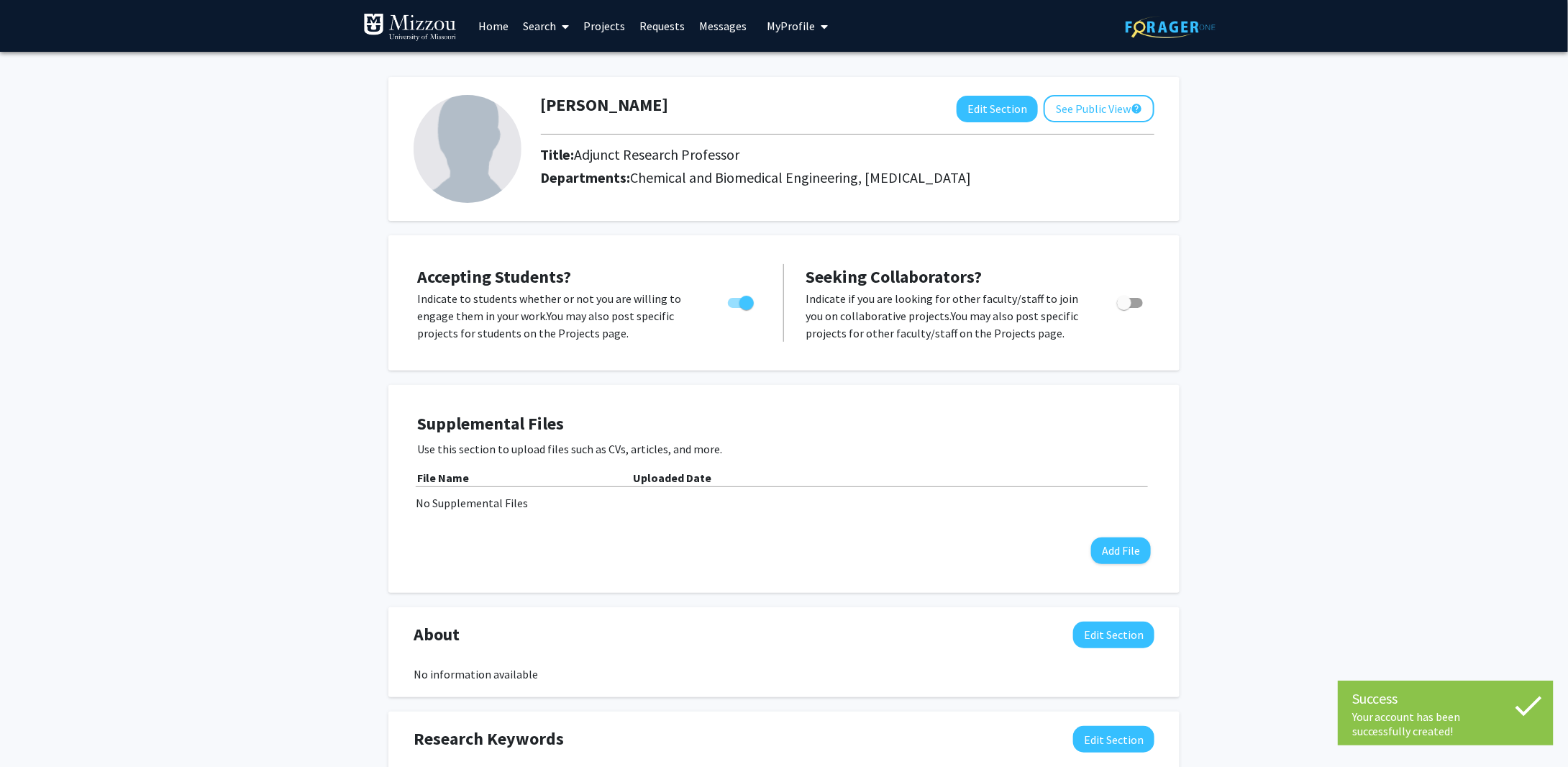
click at [748, 298] on span "Toggle" at bounding box center [747, 302] width 15 height 15
click at [735, 308] on input "Would you like to permit student requests?" at bounding box center [734, 308] width 1 height 1
checkbox input "false"
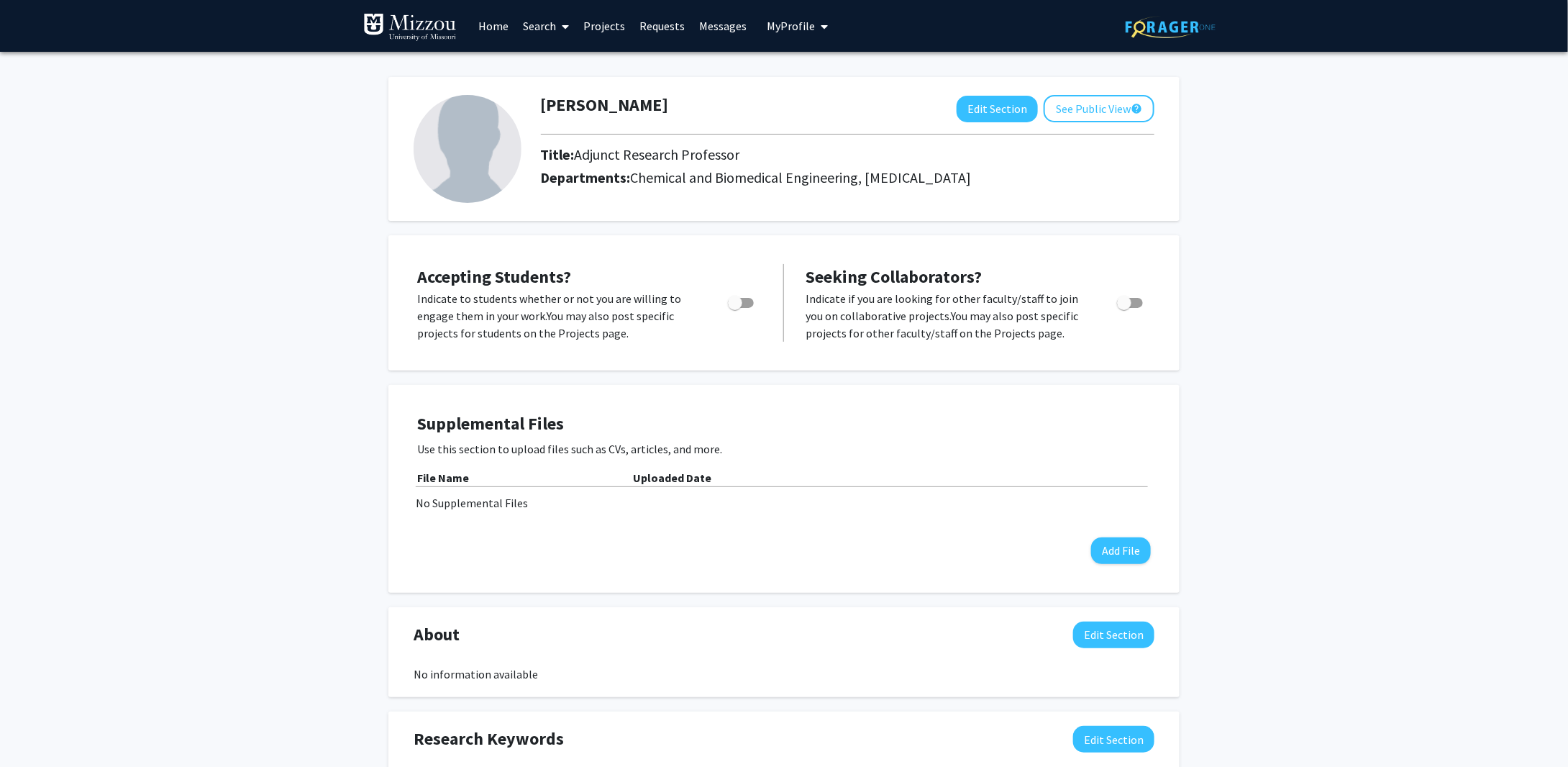
drag, startPoint x: 495, startPoint y: 32, endPoint x: 418, endPoint y: 10, distance: 80.1
click at [495, 32] on link "Home" at bounding box center [494, 26] width 45 height 51
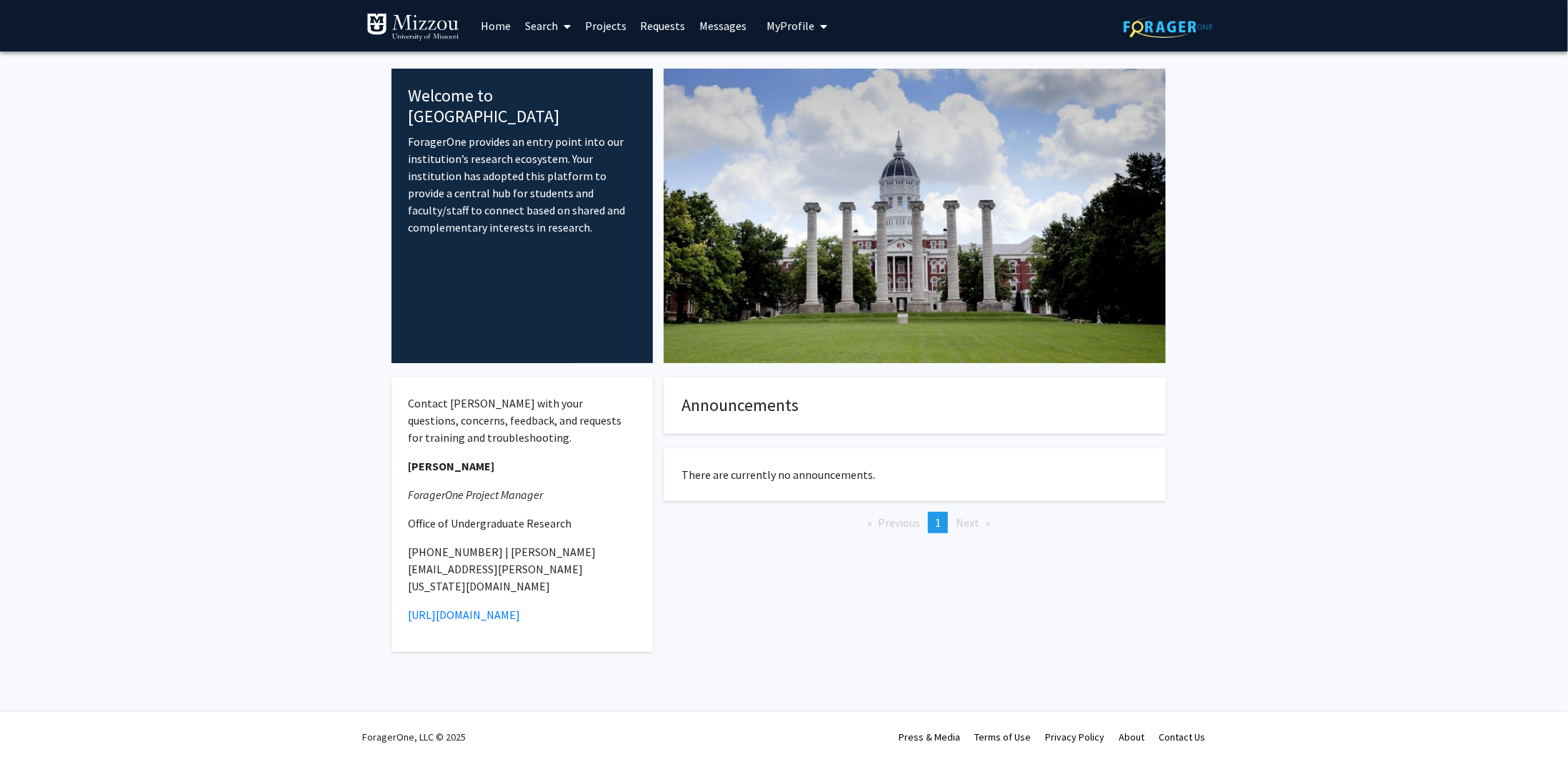
click at [796, 23] on span "My Profile" at bounding box center [790, 25] width 48 height 15
click at [364, 146] on fg-internal-home-page "Welcome to ForagerOne ForagerOne provides an entry point into our institution’s…" at bounding box center [784, 377] width 1568 height 651
click at [492, 31] on link "Home" at bounding box center [496, 26] width 45 height 50
click at [535, 25] on link "Search" at bounding box center [548, 26] width 60 height 50
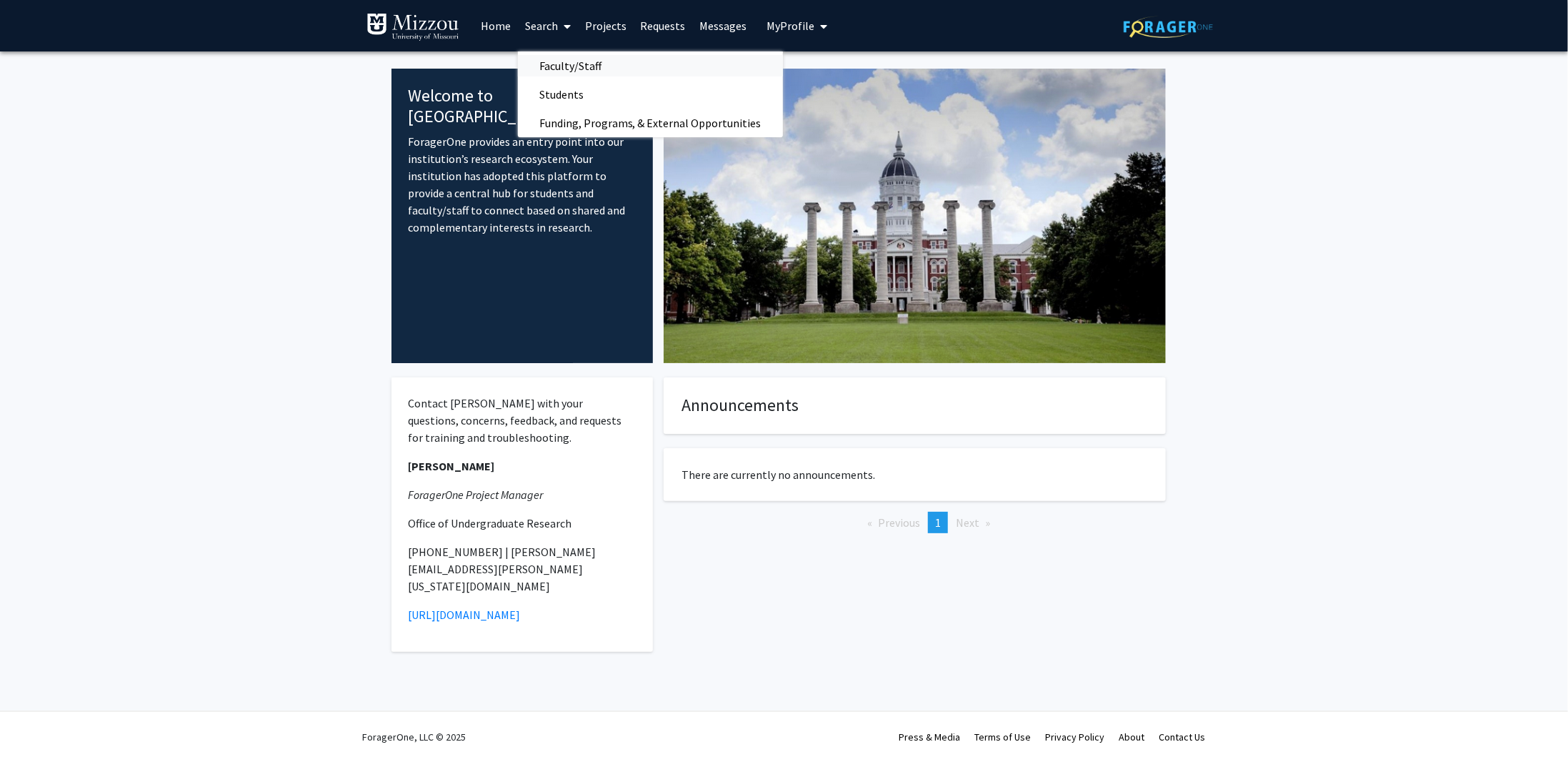
click at [549, 66] on span "Faculty/Staff" at bounding box center [571, 65] width 105 height 28
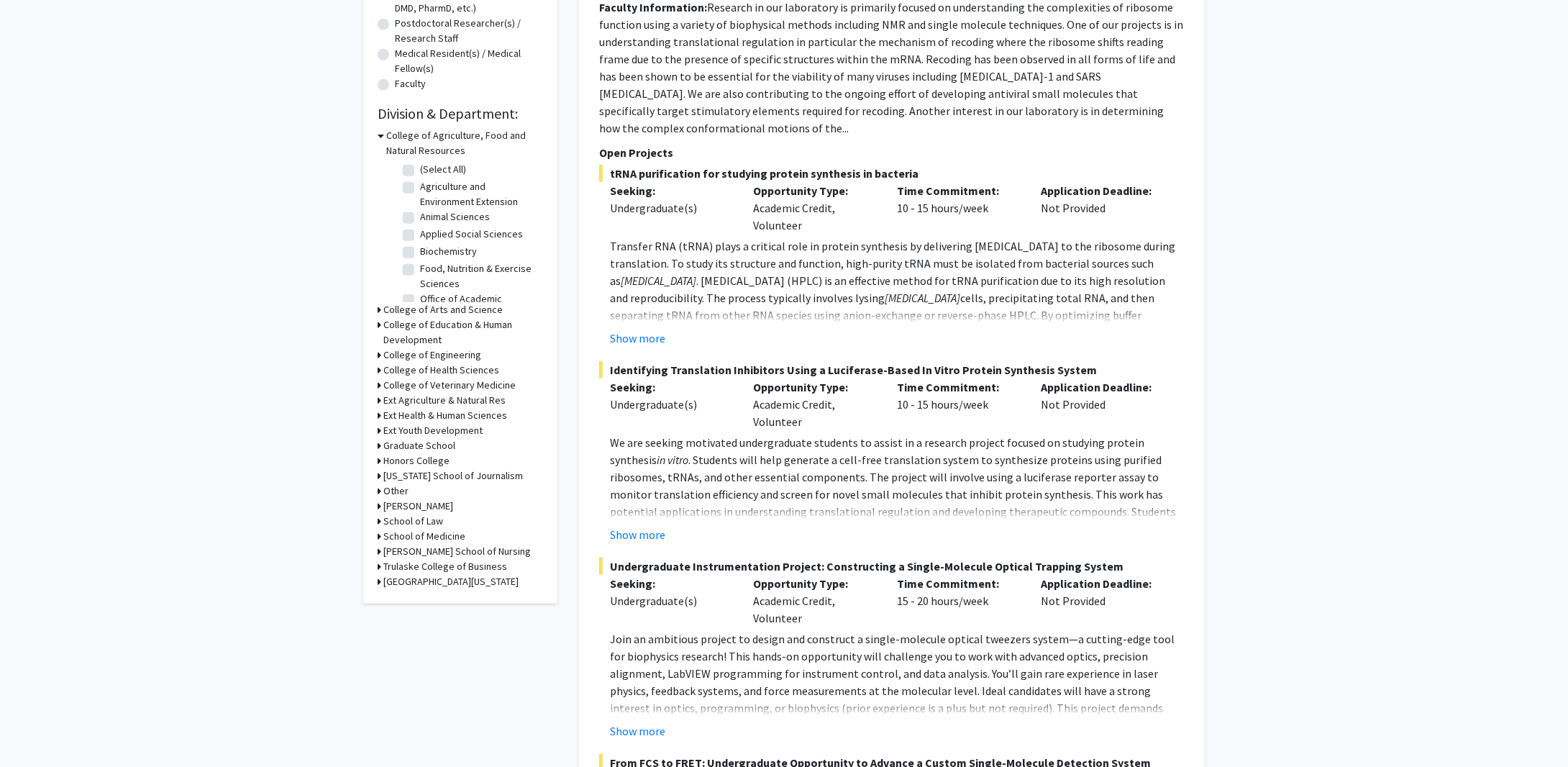
scroll to position [360, 0]
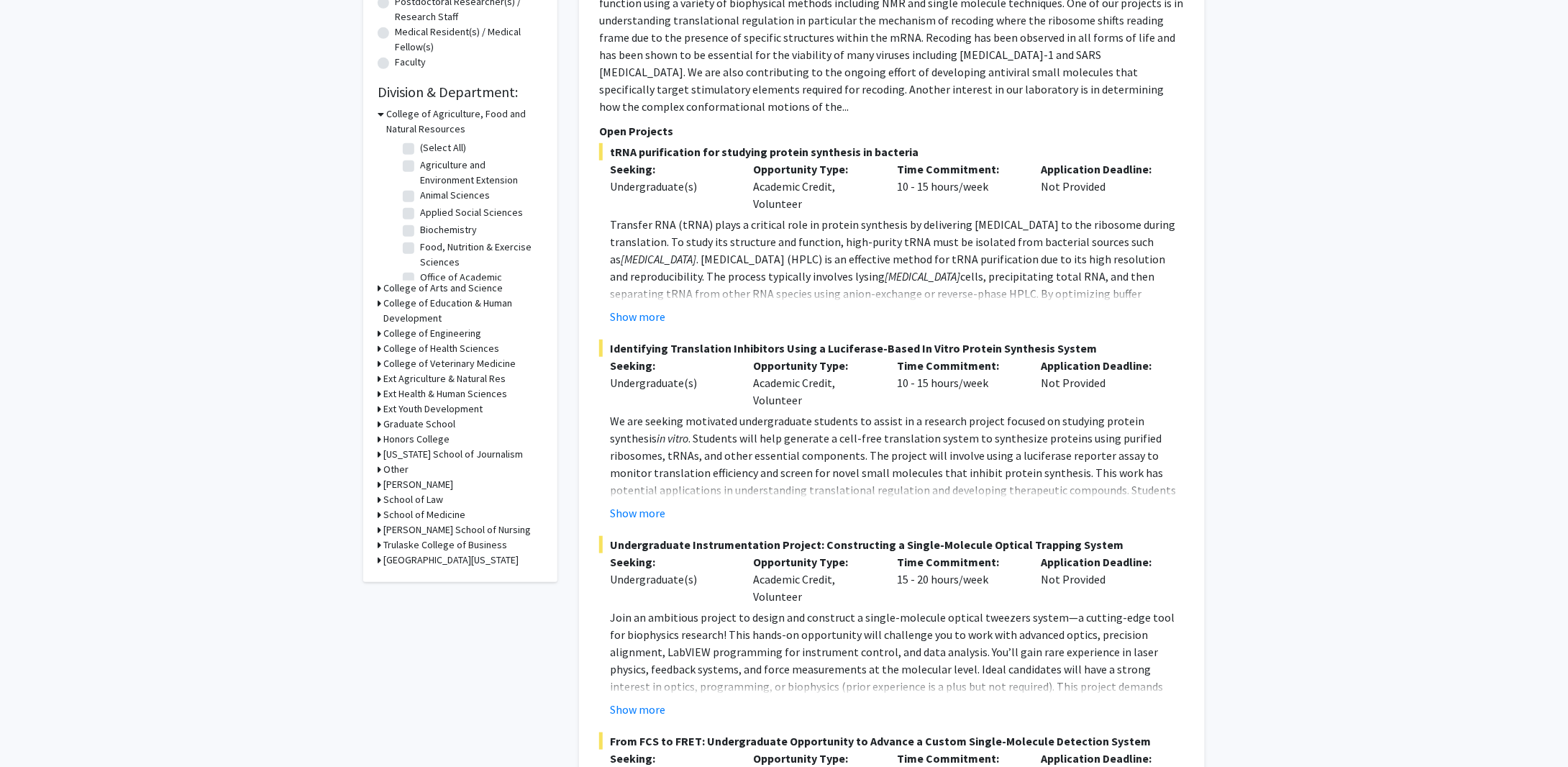
click at [379, 512] on icon at bounding box center [379, 514] width 4 height 15
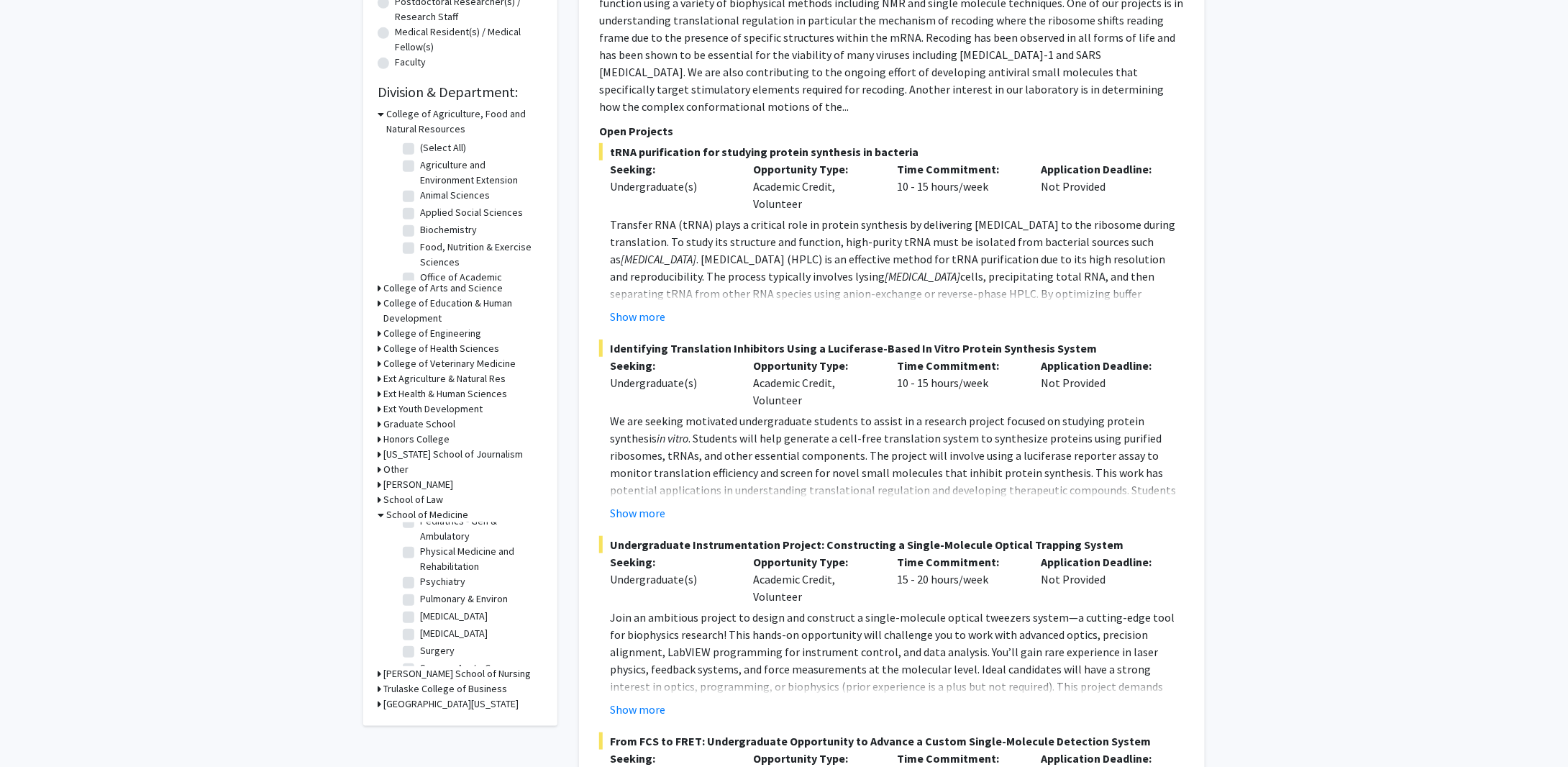
scroll to position [575, 0]
click at [420, 618] on label "Radiology" at bounding box center [454, 616] width 67 height 15
click at [420, 618] on input "Radiology" at bounding box center [425, 614] width 10 height 10
checkbox input "true"
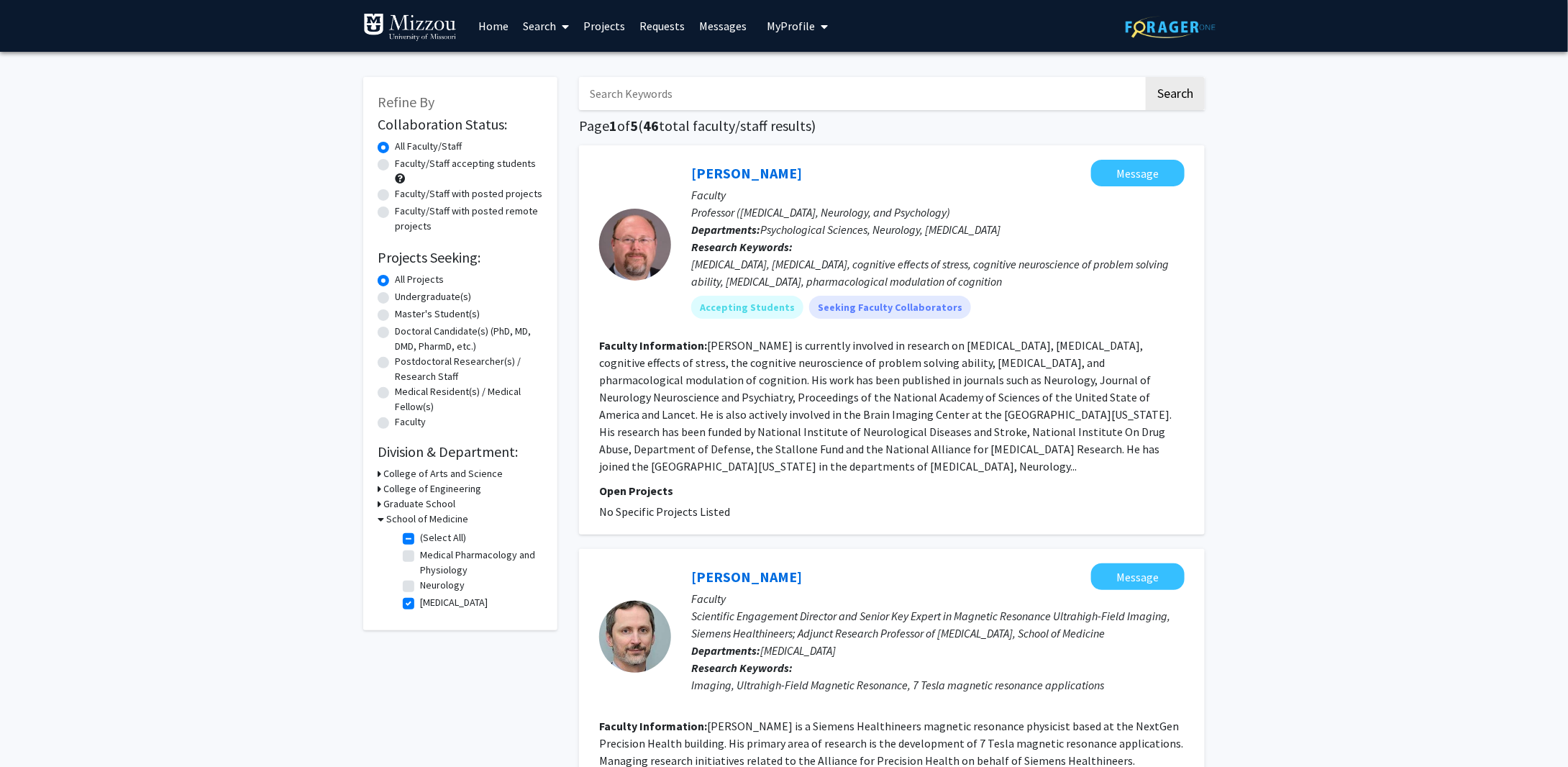
click at [395, 162] on label "Faculty/Staff accepting students" at bounding box center [465, 163] width 141 height 15
click at [395, 162] on input "Faculty/Staff accepting students" at bounding box center [400, 161] width 10 height 10
radio input "true"
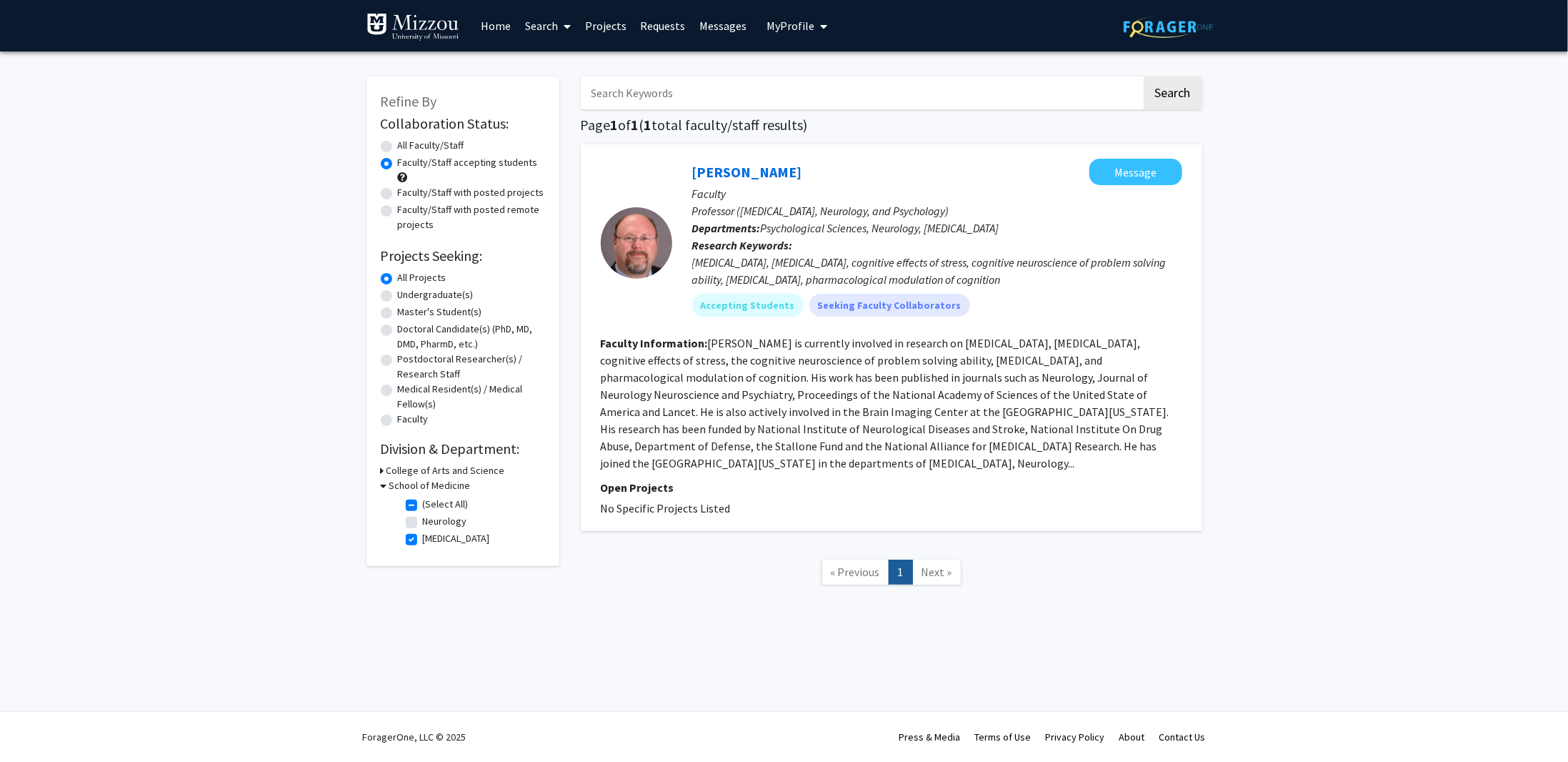
click at [398, 190] on label "Faculty/Staff with posted projects" at bounding box center [471, 192] width 147 height 15
click at [398, 190] on input "Faculty/Staff with posted projects" at bounding box center [403, 190] width 10 height 10
radio input "true"
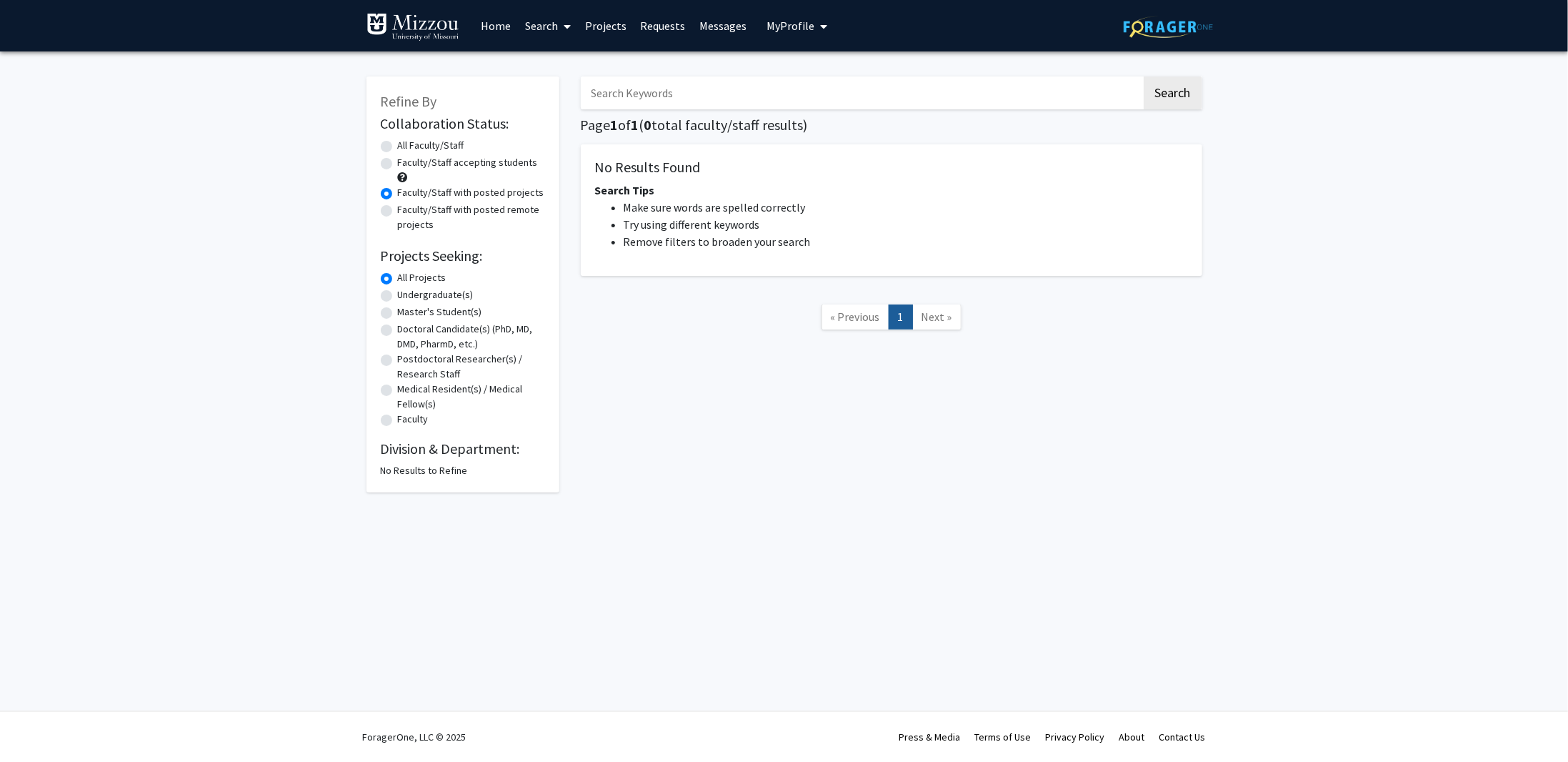
click at [398, 210] on label "Faculty/Staff with posted remote projects" at bounding box center [472, 216] width 147 height 30
click at [398, 210] on input "Faculty/Staff with posted remote projects" at bounding box center [403, 207] width 10 height 10
radio input "true"
click at [392, 146] on div "All Faculty/Staff" at bounding box center [462, 147] width 164 height 17
click at [398, 147] on label "All Faculty/Staff" at bounding box center [431, 145] width 66 height 15
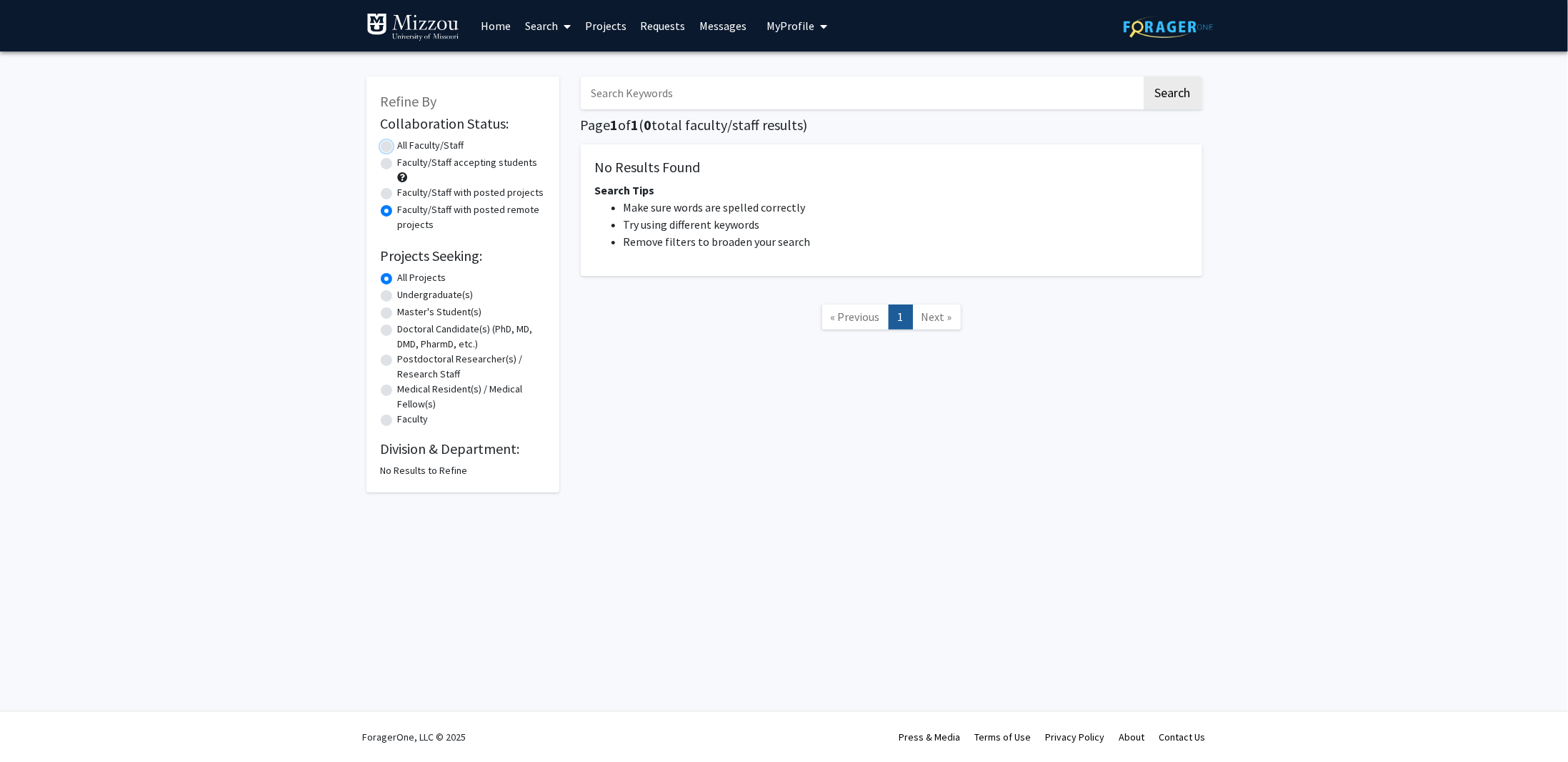
click at [398, 147] on input "All Faculty/Staff" at bounding box center [403, 143] width 10 height 10
radio input "true"
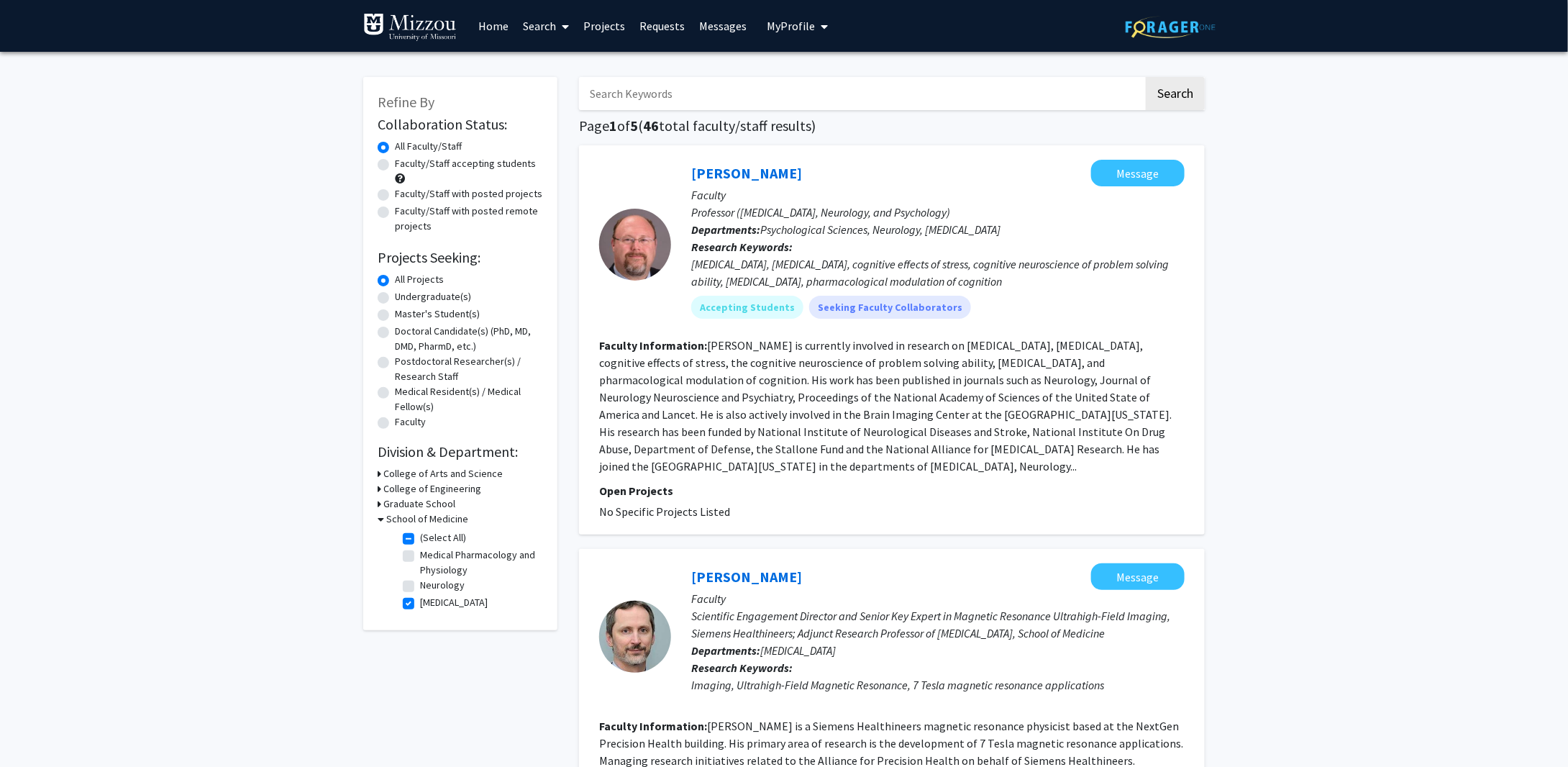
click at [598, 25] on link "Projects" at bounding box center [604, 26] width 56 height 51
